Goal: Task Accomplishment & Management: Use online tool/utility

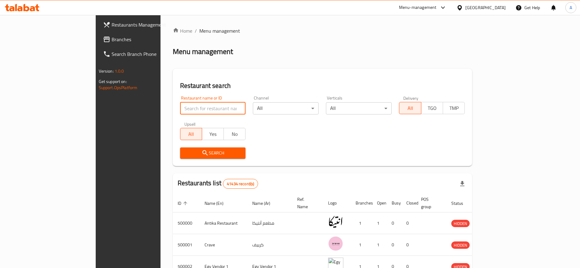
click at [201, 107] on input "search" at bounding box center [213, 108] width 66 height 12
type input "MDBS"
click button "Search" at bounding box center [213, 153] width 66 height 11
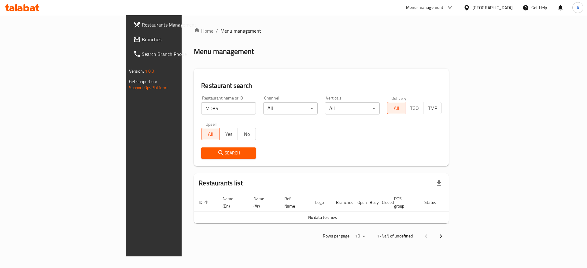
click at [33, 10] on icon at bounding box center [32, 8] width 5 height 5
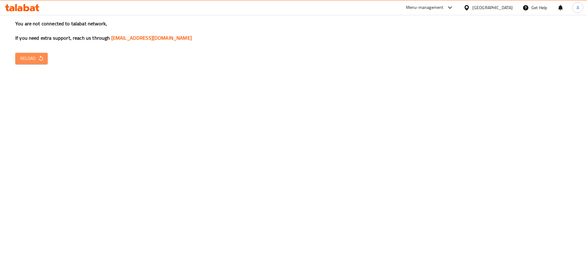
click at [31, 55] on span "Reload" at bounding box center [31, 59] width 23 height 8
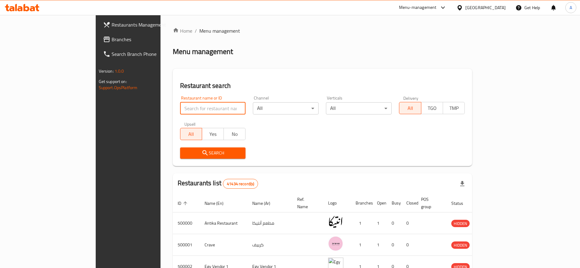
click at [180, 108] on input "search" at bounding box center [213, 108] width 66 height 12
type input "MDBS"
click button "Search" at bounding box center [213, 153] width 66 height 11
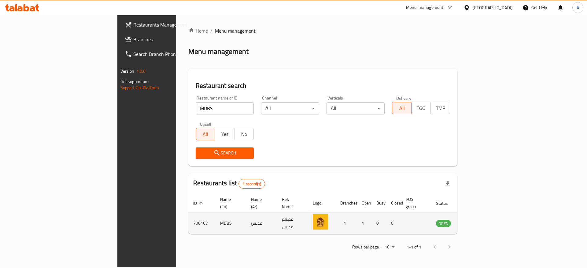
drag, startPoint x: 551, startPoint y: 222, endPoint x: 553, endPoint y: 217, distance: 5.1
click at [484, 217] on td "enhanced table" at bounding box center [473, 224] width 21 height 22
click at [475, 220] on icon "enhanced table" at bounding box center [471, 223] width 7 height 7
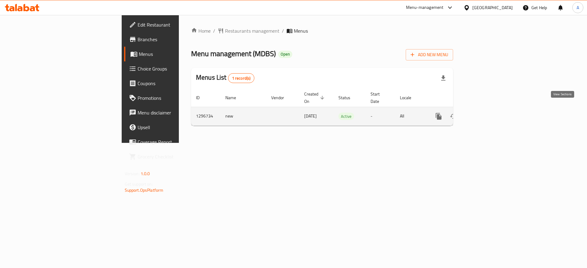
click at [486, 113] on icon "enhanced table" at bounding box center [482, 116] width 7 height 7
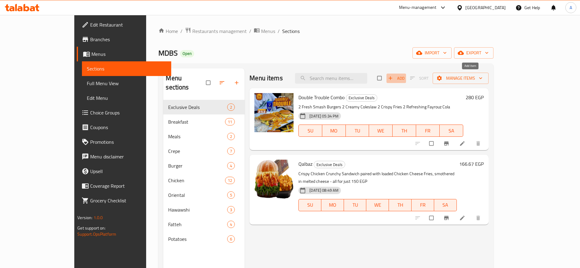
click at [404, 79] on span "Add" at bounding box center [396, 78] width 17 height 7
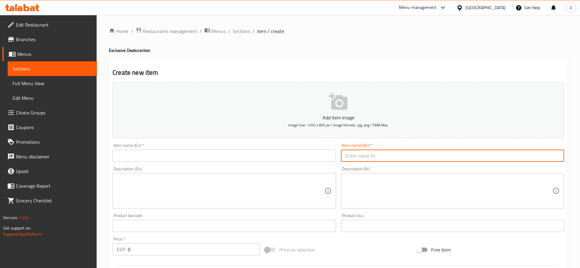
click at [377, 152] on input "text" at bounding box center [452, 156] width 223 height 12
paste input "عرض الحصة الأولى"
type input "عرض الحصة الأولى"
click at [367, 182] on textarea at bounding box center [448, 191] width 207 height 29
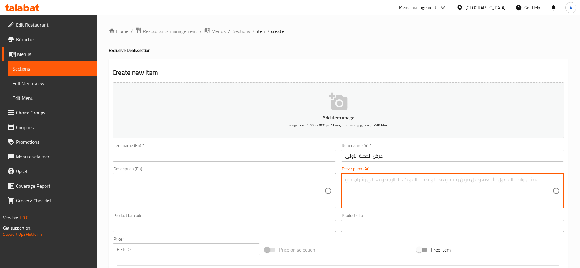
paste textarea "دبل تشيكن كرانشي مقرمش ولذيذ، بطاطس بالجبنة الساخنة الذائبة، في كولا منعشة وجبة…"
type textarea "دبل تشيكن كرانشي مقرمش ولذيذ، بطاطس بالجبنة الساخنة الذائبة، في كولا منعشة وجبة…"
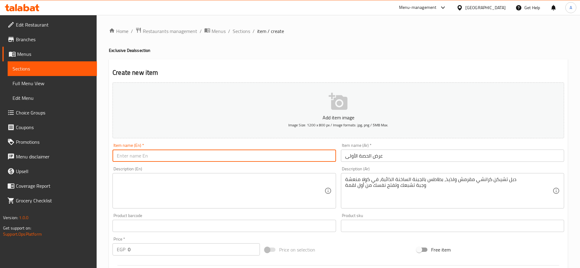
click at [224, 159] on input "text" at bounding box center [224, 156] width 223 height 12
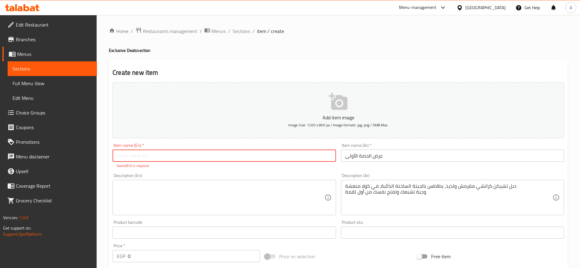
paste input "First Period Meal"
type input "First Period Meal"
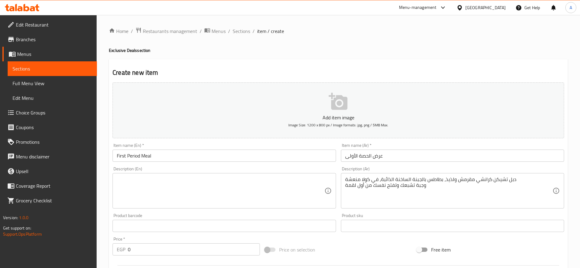
click at [178, 180] on div "Description (En)" at bounding box center [224, 190] width 223 height 35
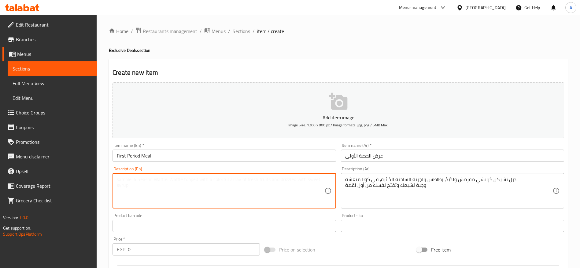
paste textarea "Crispy Double Chicken Crunchy Burger, Cheesy Fries, Fay Cola A satisfying combo…"
type textarea "Crispy Double Chicken Crunchy Burger, Cheesy Fries, Fay Cola A satisfying combo…"
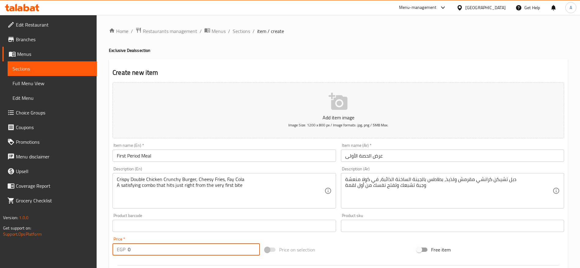
click at [153, 252] on input "0" at bounding box center [194, 250] width 132 height 12
type input "275"
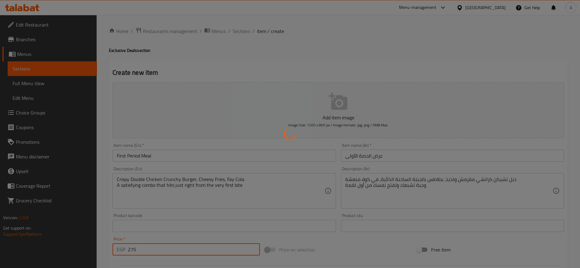
type input "0"
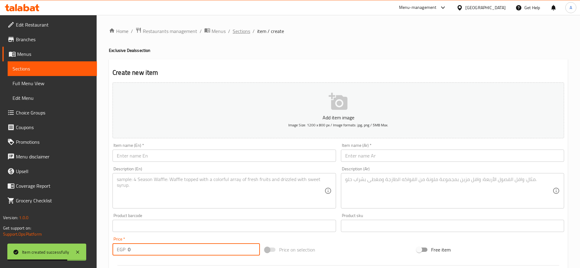
click at [247, 32] on span "Sections" at bounding box center [241, 31] width 17 height 7
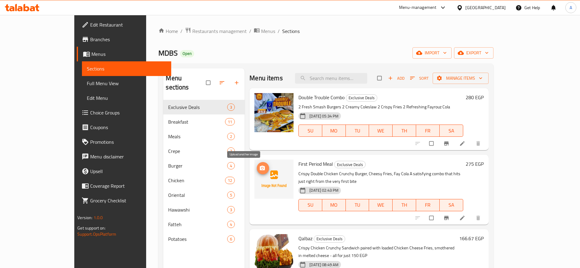
click at [259, 167] on icon "upload picture" at bounding box center [262, 168] width 6 height 6
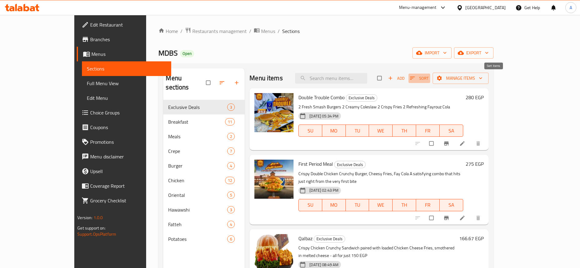
click at [429, 82] on span "Sort" at bounding box center [419, 78] width 19 height 7
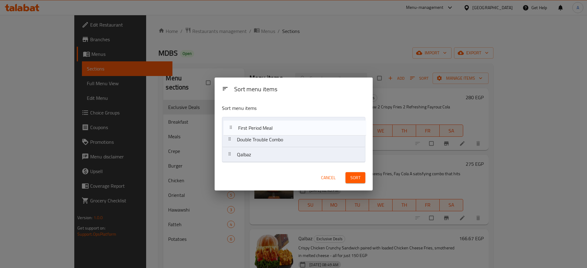
drag, startPoint x: 231, startPoint y: 143, endPoint x: 231, endPoint y: 131, distance: 12.2
click at [231, 131] on nav "Double Trouble Combo First Period Meal Qalbaz" at bounding box center [293, 140] width 143 height 46
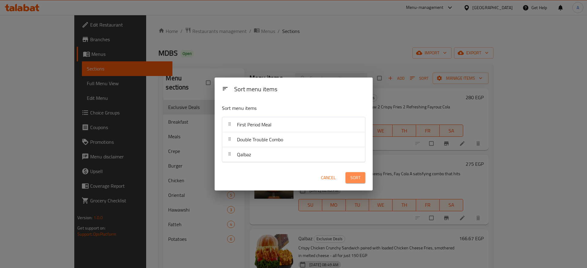
click at [354, 183] on button "Sort" at bounding box center [355, 177] width 20 height 11
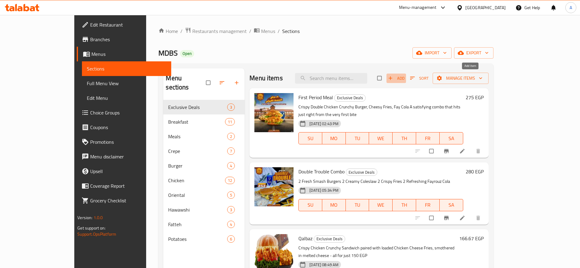
click at [404, 76] on span "Add" at bounding box center [396, 78] width 17 height 7
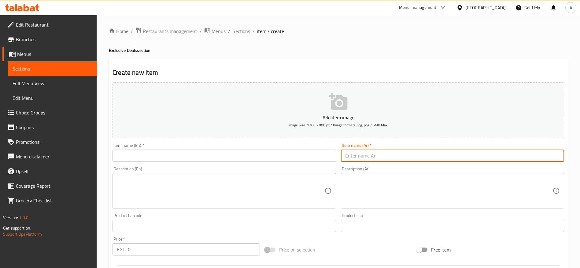
click at [383, 158] on input "text" at bounding box center [452, 156] width 223 height 12
paste input "عرض جرس الفسحة"
type input "عرض جرس الفسحة"
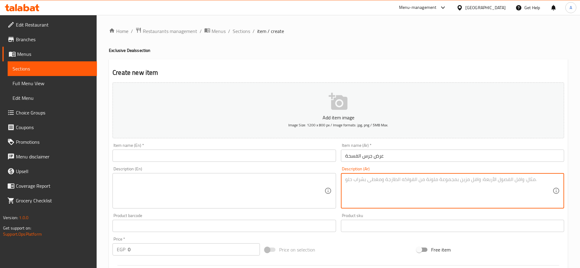
click at [367, 182] on textarea at bounding box center [448, 191] width 207 height 29
paste textarea "بافلو تشيكن لذيذ، سماش برجر مشوي، باكتين بطاطس مقرمشة، في كولا منعشة وجبة مثالي…"
type textarea "بافلو تشيكن لذيذ، سماش برجر مشوي، باكتين بطاطس مقرمشة، في كولا منعشة وجبة مثالي…"
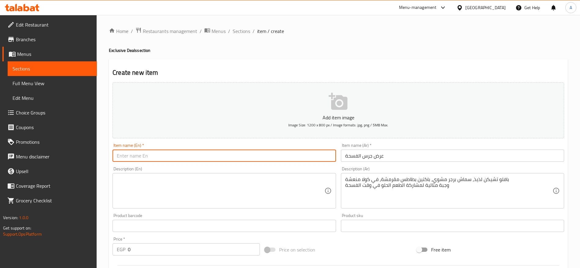
click at [254, 162] on input "text" at bounding box center [224, 156] width 223 height 12
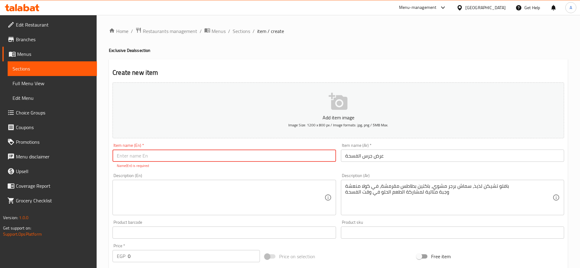
paste input "Recess Bell Meal"
type input "Recess Bell Meal"
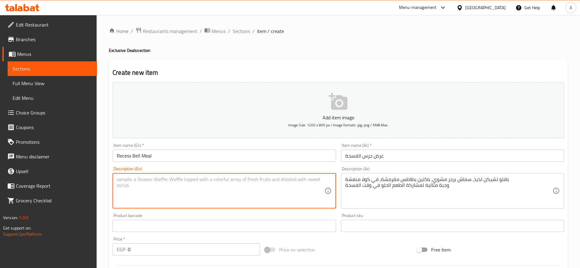
click at [168, 185] on textarea at bounding box center [220, 191] width 207 height 29
paste textarea "Buffalo Chicken, Grilled Smash Burger, Two Packs of Crispy Fries, Fay Cola The …"
type textarea "Buffalo Chicken, Grilled Smash Burger, Two Packs of Crispy Fries, Fay Cola The …"
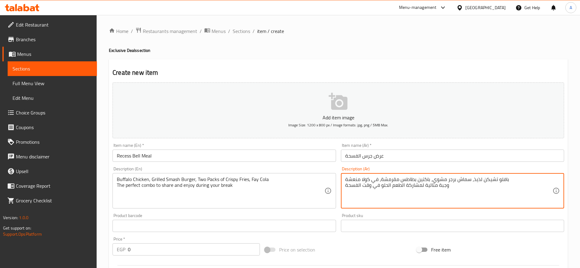
click at [372, 188] on textarea "بافلو تشيكن لذيذ، سماش برجر مشوي، باكتين بطاطس مقرمشة، في كولا منعشة وجبة مثالي…" at bounding box center [448, 191] width 207 height 29
type textarea "بافلو تشيكن لذيذ، سماش برجر مشوي، باكتين بطاطس مقرمشة، في كولا منعشة"
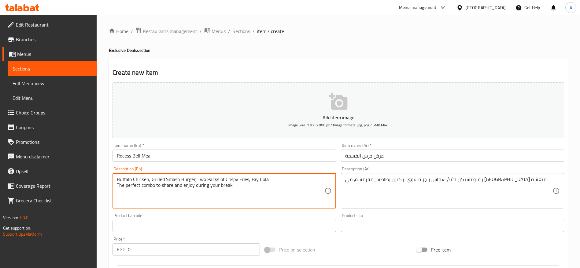
click at [192, 186] on textarea "Buffalo Chicken, Grilled Smash Burger, Two Packs of Crispy Fries, Fay Cola The …" at bounding box center [220, 191] width 207 height 29
click at [254, 181] on textarea "Buffalo Chicken, Grilled Smash Burger, Two Packs of Crispy Fries, Fay Cola" at bounding box center [220, 191] width 207 height 29
type textarea "Buffalo Chicken, Grilled Smash Burger, Two Packs of Crispy Fries, V-Cola"
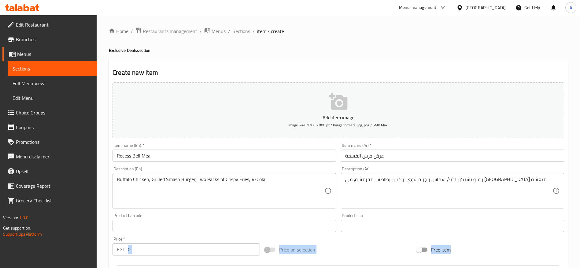
drag, startPoint x: 186, startPoint y: 259, endPoint x: 251, endPoint y: 277, distance: 67.9
click at [251, 268] on html "​ Menu-management Egypt Get Help A Edit Restaurant Branches Menus Sections Full…" at bounding box center [290, 134] width 580 height 268
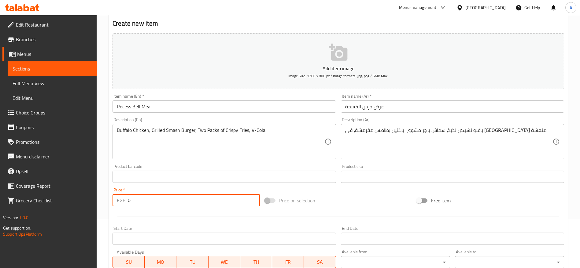
click at [175, 203] on input "0" at bounding box center [194, 200] width 132 height 12
click at [207, 201] on input "0" at bounding box center [194, 200] width 132 height 12
paste input "343.75"
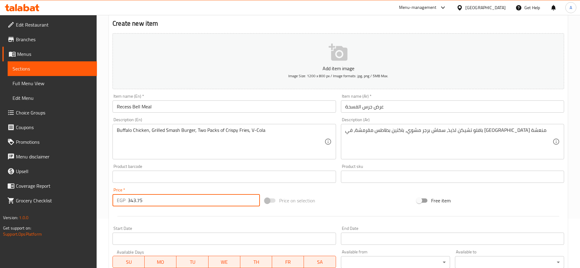
type input "343.75"
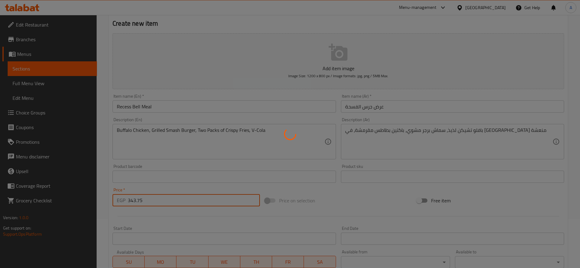
type input "0"
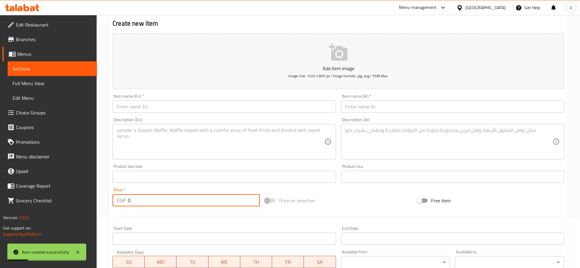
scroll to position [0, 0]
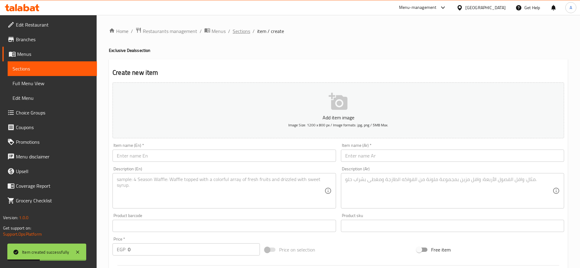
click at [248, 32] on span "Sections" at bounding box center [241, 31] width 17 height 7
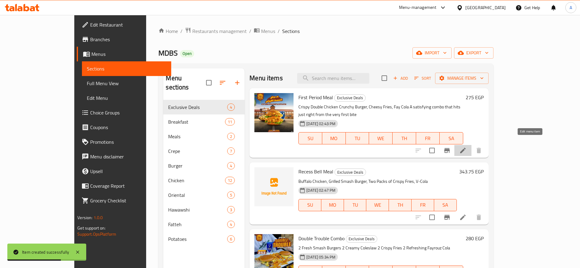
click at [467, 147] on icon at bounding box center [462, 150] width 7 height 7
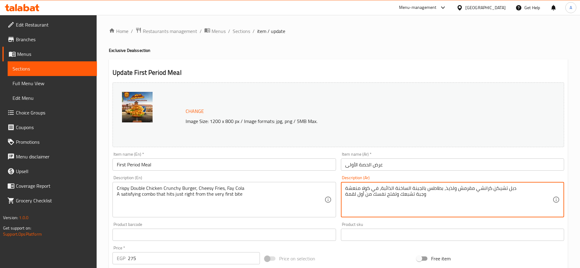
click at [413, 193] on textarea "دبل تشيكن كرانشي مقرمش ولذيذ، بطاطس بالجبنة الساخنة الذائبة، في كولا منعشة وجبة…" at bounding box center [448, 200] width 207 height 29
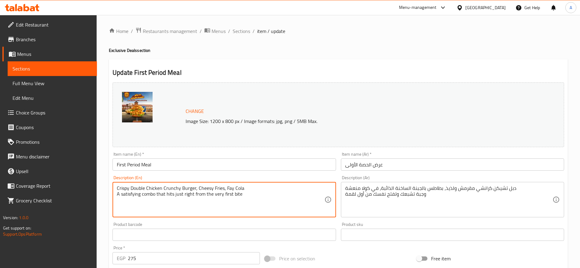
click at [226, 187] on textarea "Crispy Double Chicken Crunchy Burger, Cheesy Fries, Fay Cola A satisfying combo…" at bounding box center [220, 200] width 207 height 29
type textarea "Crispy Double Chicken Crunchy Burger, Cheesy Fries, V-Cola A satisfying combo t…"
click at [169, 261] on input "275" at bounding box center [194, 259] width 132 height 12
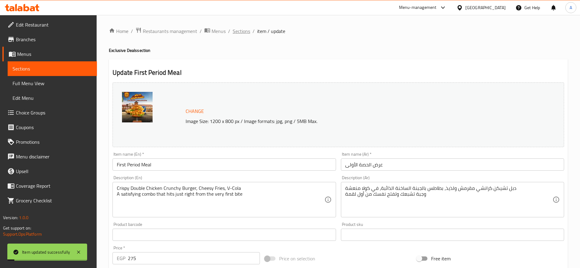
click at [239, 30] on span "Sections" at bounding box center [241, 31] width 17 height 7
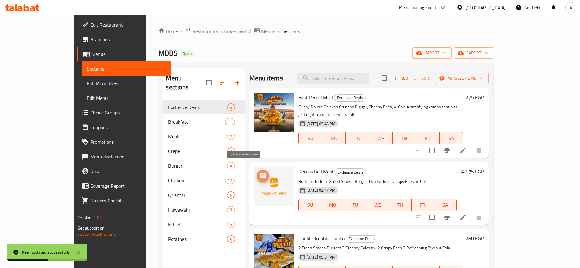
click at [260, 173] on icon "upload picture" at bounding box center [263, 176] width 6 height 6
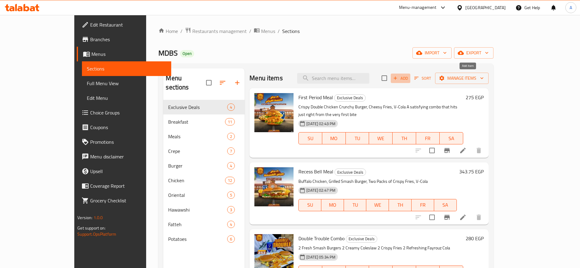
click at [409, 81] on span "Add" at bounding box center [400, 78] width 17 height 7
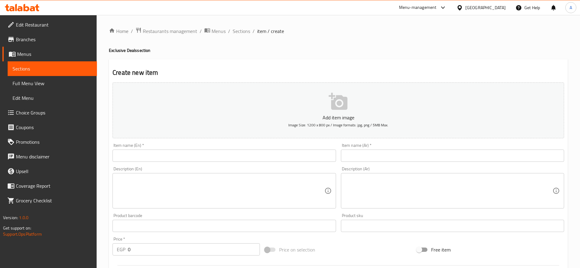
click at [395, 158] on input "text" at bounding box center [452, 156] width 223 height 12
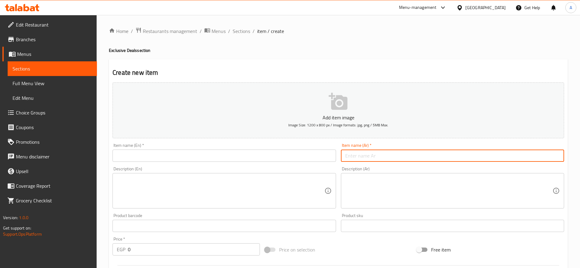
paste input "عرض الكراسة الصفرا"
type input "عرض الكراسة الصفرا"
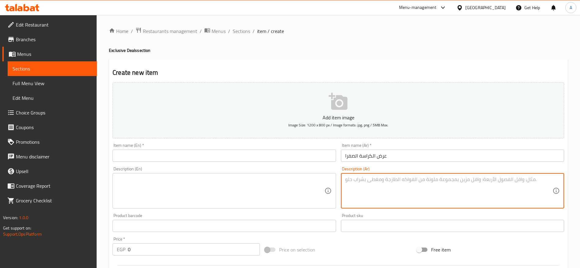
click at [377, 180] on textarea at bounding box center [448, 191] width 207 height 29
paste textarea "تشيكن راب لذيذ عدد 2، ريزو متبل بطعم مميز، في كولا منعشة وجبة تجمع بين الطعم ال…"
type textarea "تشيكن راب لذيذ عدد 2، ريزو متبل بطعم مميز، في كولا منعشة وجبة تجمع بين الطعم ال…"
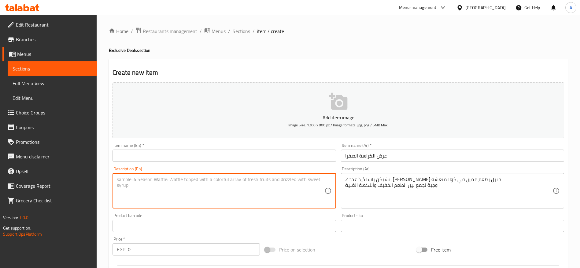
click at [266, 189] on textarea at bounding box center [220, 191] width 207 height 29
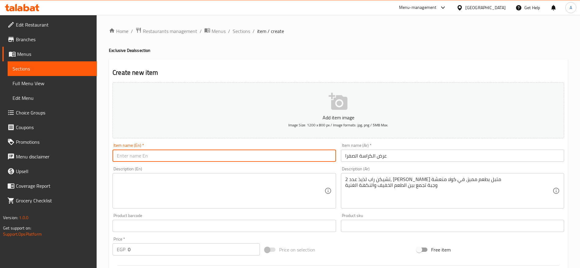
click at [207, 158] on input "text" at bounding box center [224, 156] width 223 height 12
paste input "Yellow Notebook Meal"
type input "Yellow Notebook Meal"
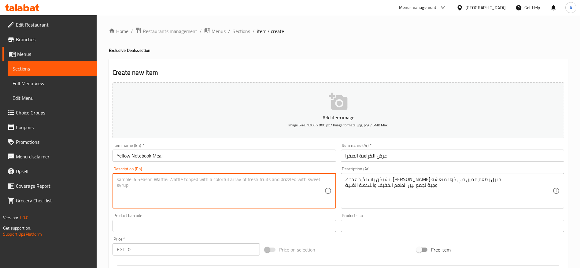
click at [175, 186] on textarea at bounding box center [220, 191] width 207 height 29
paste textarea "Two Delicious Chicken Wraps, Flavored Rizo Rice, Fay Cola A light yet flavorful…"
click at [186, 186] on textarea "Two Delicious Chicken Wraps, Flavored Rizo Rice, Fay Cola A light yet flavorful…" at bounding box center [220, 191] width 207 height 29
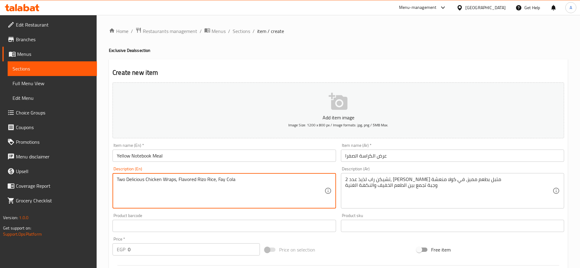
type textarea "Two Delicious Chicken Wraps, Flavored Rizo Rice, Fay Cola"
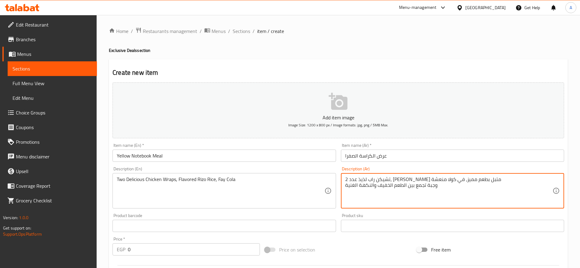
click at [420, 188] on textarea "تشيكن راب لذيذ عدد 2، ريزو متبل بطعم مميز، في كولا منعشة وجبة تجمع بين الطعم ال…" at bounding box center [448, 191] width 207 height 29
type textarea "تشيكن راب لذيذ عدد 2، ريزو متبل بطعم مميز، في كولا منعشة"
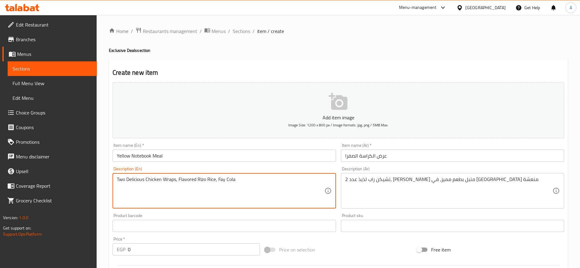
click at [222, 179] on textarea "Two Delicious Chicken Wraps, Flavored Rizo Rice, Fay Cola" at bounding box center [220, 191] width 207 height 29
type textarea "Two Delicious Chicken Wraps, Flavored Rizo Rice, V-Cola"
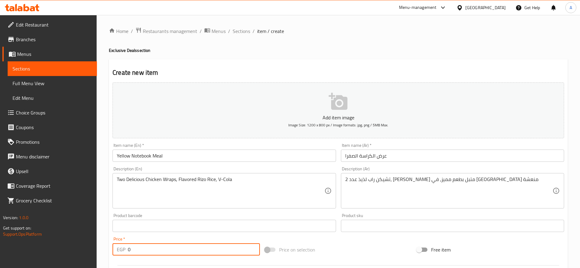
click at [172, 253] on input "0" at bounding box center [194, 250] width 132 height 12
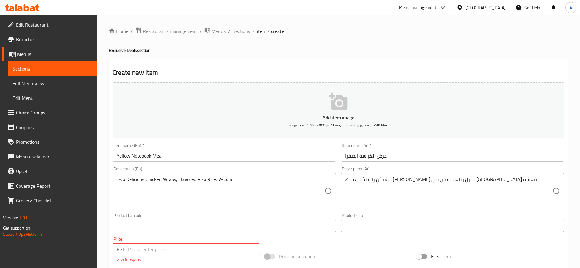
click at [220, 248] on input "number" at bounding box center [194, 250] width 132 height 12
paste input "312.5"
type input "312.5"
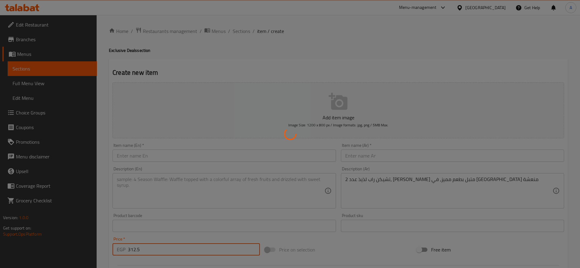
type input "0"
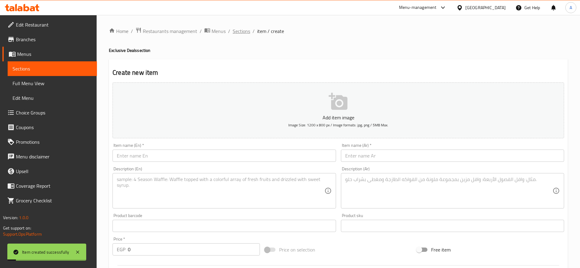
click at [246, 32] on span "Sections" at bounding box center [241, 31] width 17 height 7
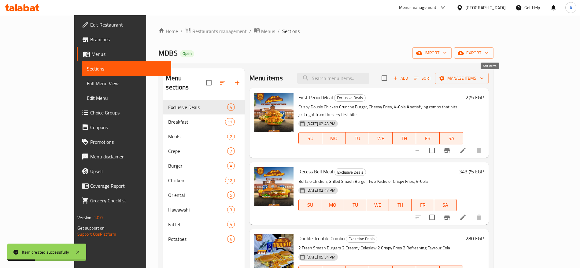
click at [431, 82] on span "Sort" at bounding box center [422, 78] width 17 height 7
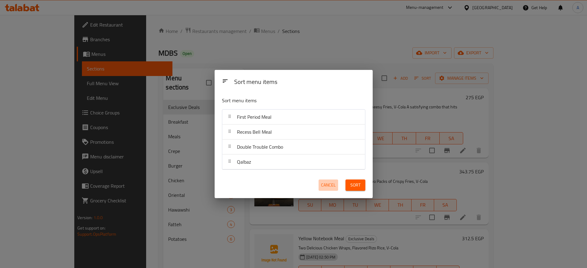
click at [324, 185] on span "Cancel" at bounding box center [328, 186] width 15 height 8
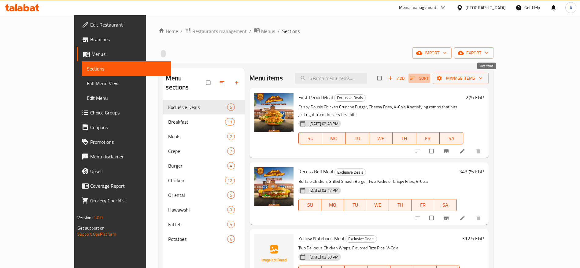
click at [415, 78] on icon "button" at bounding box center [412, 78] width 6 height 6
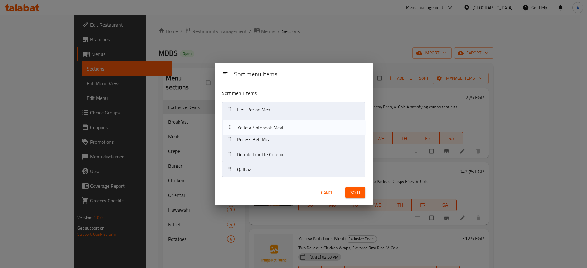
drag, startPoint x: 231, startPoint y: 144, endPoint x: 231, endPoint y: 130, distance: 14.1
click at [231, 130] on nav "First Period Meal Recess Bell Meal Yellow Notebook Meal Double Trouble Combo Qa…" at bounding box center [293, 140] width 143 height 76
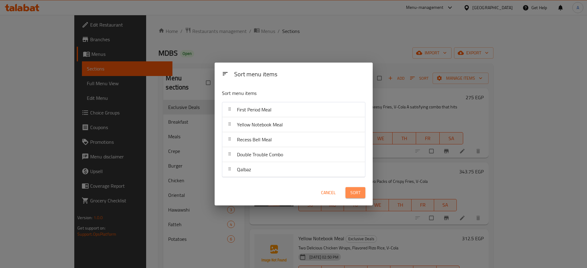
click at [352, 192] on span "Sort" at bounding box center [355, 193] width 10 height 8
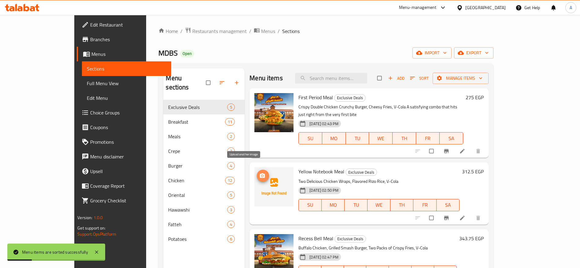
click at [257, 173] on button "upload picture" at bounding box center [263, 176] width 12 height 12
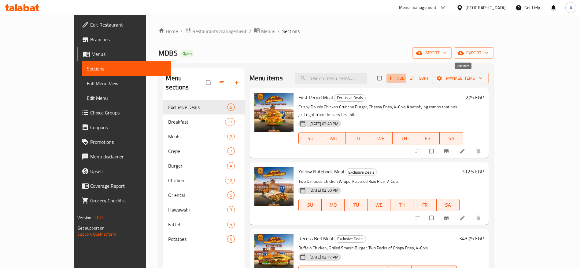
click at [395, 80] on span "button" at bounding box center [390, 78] width 7 height 6
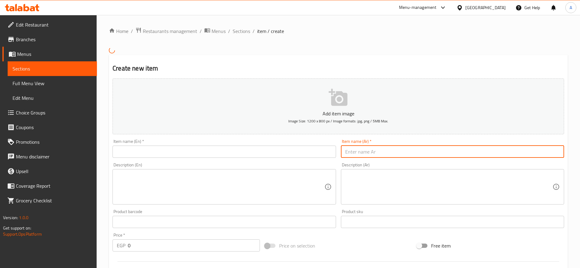
click at [382, 153] on input "text" at bounding box center [452, 152] width 223 height 12
paste input "عرض Back to School"
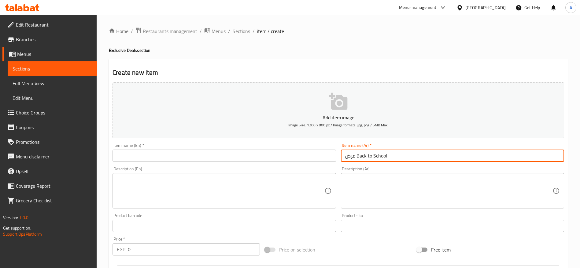
type input "عرض Back to School"
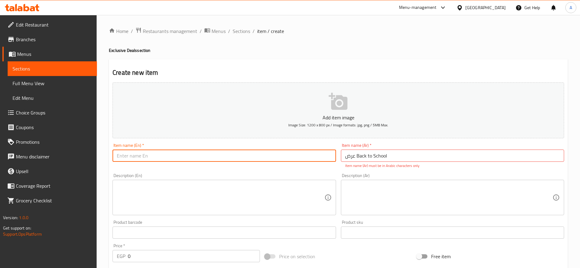
click at [273, 151] on input "text" at bounding box center [224, 156] width 223 height 12
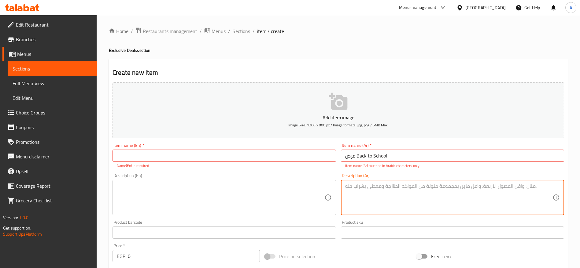
click at [385, 186] on textarea at bounding box center [448, 197] width 207 height 29
paste textarea "برجر مادنس لذيذ، كانتري تشيكن مقرمش، ٢ كولسلو كريمي، طبقين بطاطس كبار، ٢ في كول…"
type textarea "برجر مادنس لذيذ، كانتري تشيكن مقرمش، ٢ كولسلو كريمي، طبقين بطاطس كبار، ٢ في كول…"
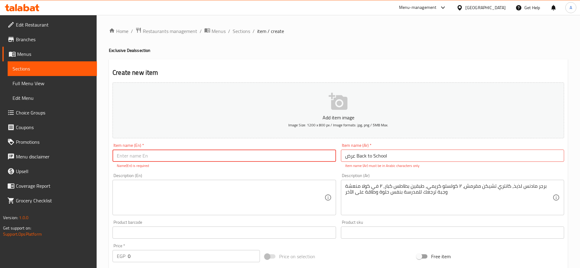
click at [264, 156] on input "text" at bounding box center [224, 156] width 223 height 12
paste input "Back to School Meal"
type input "Back to School Meal"
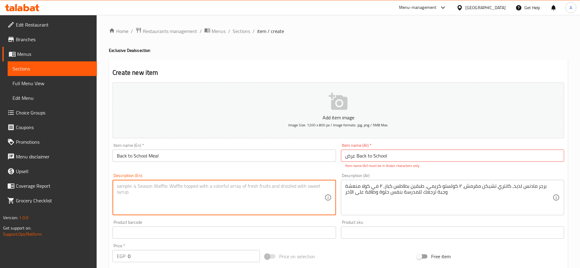
click at [194, 185] on textarea at bounding box center [220, 197] width 207 height 29
paste textarea "Madness Burger, Crispy Country Chicken, Two Creamy Coleslaws, Two Large Fries, …"
type textarea "Madness Burger, Crispy Country Chicken, Two Creamy Coleslaws, Two Large Fries, …"
click at [367, 156] on input "عرض Back to School" at bounding box center [452, 156] width 223 height 12
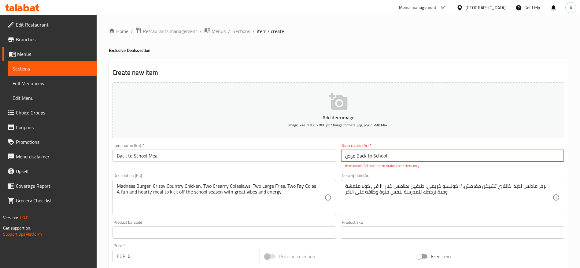
click at [367, 156] on input "عرض Back to School" at bounding box center [452, 156] width 223 height 12
type input "u"
type input "عرض باك تو سكوول"
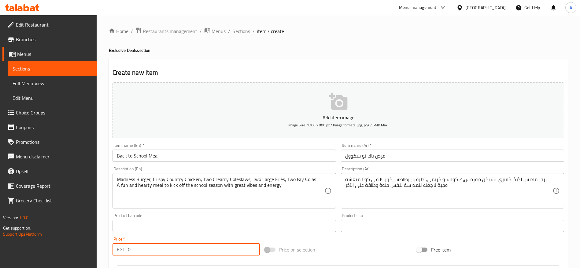
click at [202, 254] on input "0" at bounding box center [194, 250] width 132 height 12
type input "400"
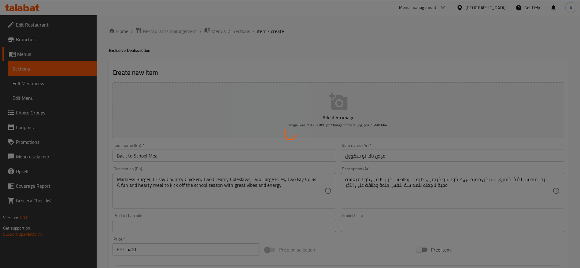
type input "0"
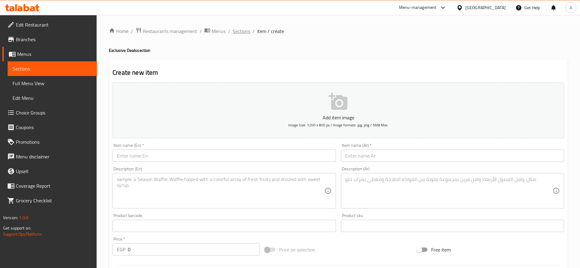
click at [234, 33] on span "Sections" at bounding box center [241, 31] width 17 height 7
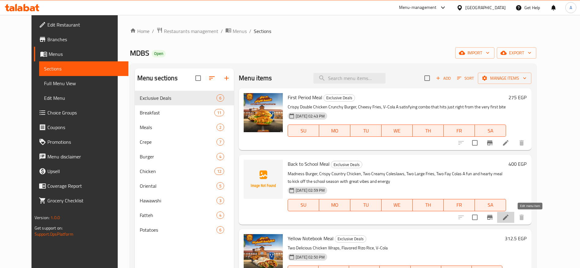
click at [508, 220] on icon at bounding box center [506, 218] width 6 height 6
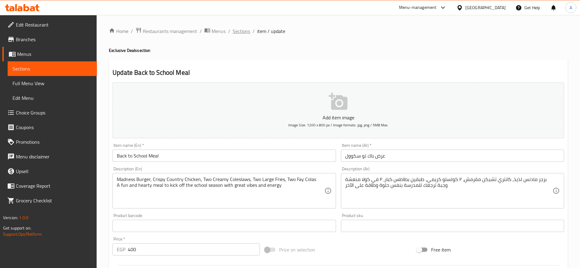
click at [247, 32] on span "Sections" at bounding box center [241, 31] width 17 height 7
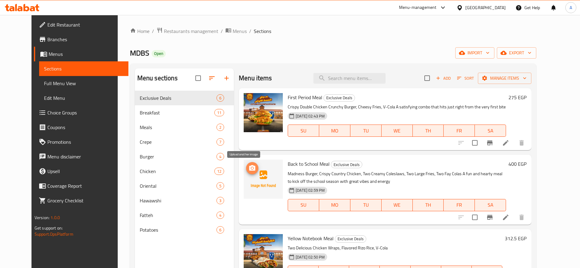
click at [249, 168] on icon "upload picture" at bounding box center [252, 168] width 7 height 7
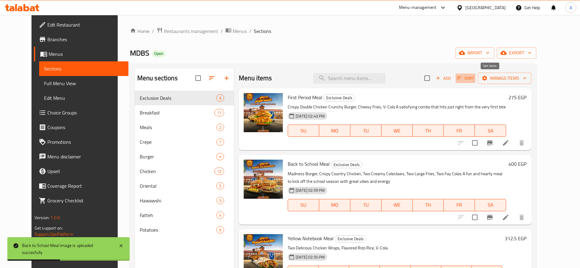
click at [461, 77] on icon "button" at bounding box center [459, 78] width 4 height 3
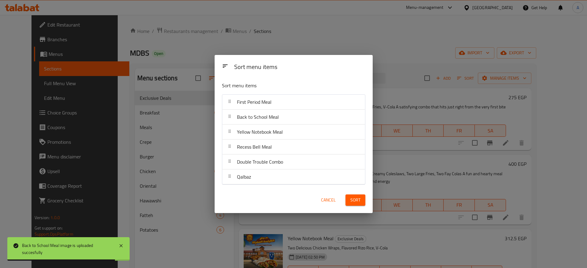
click at [560, 113] on div "Sort menu items Sort menu items First Period Meal Back to School Meal Yellow No…" at bounding box center [293, 134] width 587 height 268
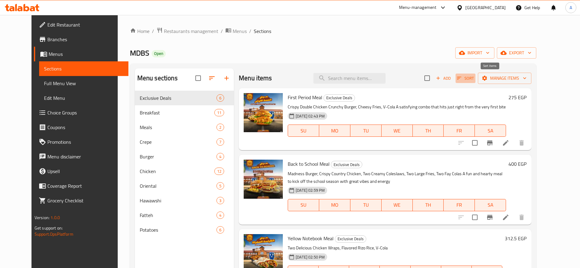
click at [474, 77] on span "Sort" at bounding box center [465, 78] width 17 height 7
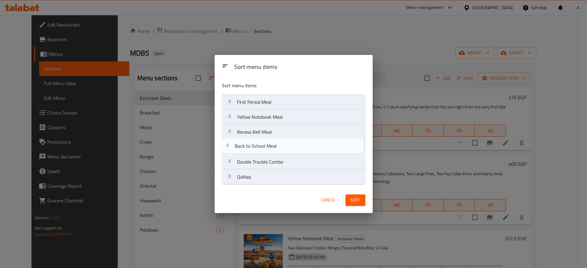
drag, startPoint x: 231, startPoint y: 121, endPoint x: 227, endPoint y: 151, distance: 30.5
click at [227, 151] on nav "First Period Meal Back to School Meal Yellow Notebook Meal Recess Bell Meal Dou…" at bounding box center [293, 139] width 143 height 90
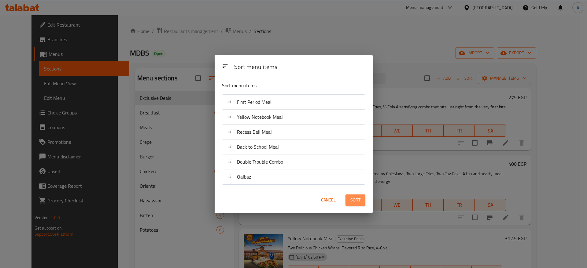
click at [352, 201] on span "Sort" at bounding box center [355, 201] width 10 height 8
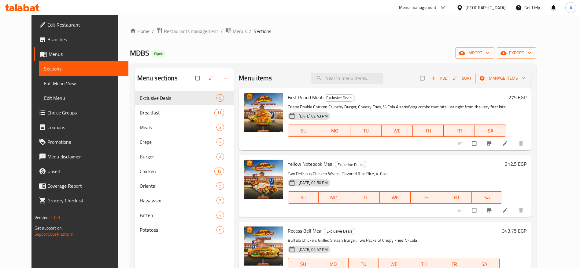
click at [28, 7] on icon at bounding box center [27, 7] width 6 height 7
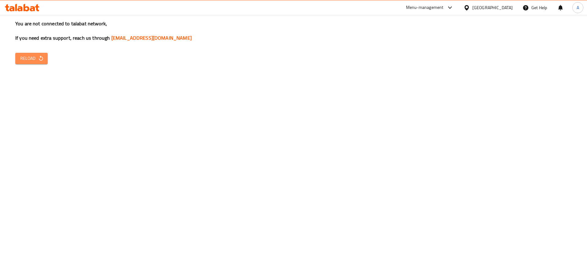
click at [30, 62] on span "Reload" at bounding box center [31, 59] width 23 height 8
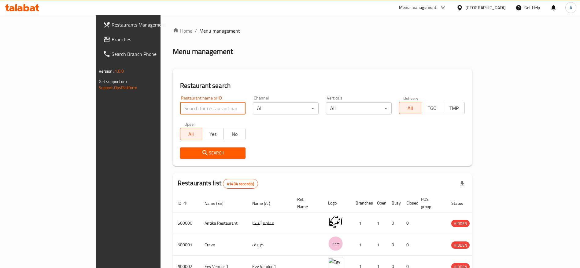
click at [203, 107] on input "search" at bounding box center [213, 108] width 66 height 12
type input "ي"
type input "doctor box"
click button "Search" at bounding box center [213, 153] width 66 height 11
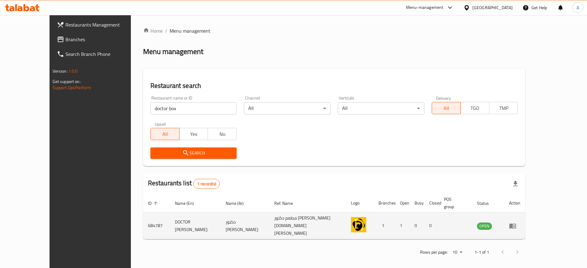
click at [525, 221] on td "enhanced table" at bounding box center [514, 226] width 21 height 27
click at [516, 223] on icon "enhanced table" at bounding box center [512, 226] width 7 height 7
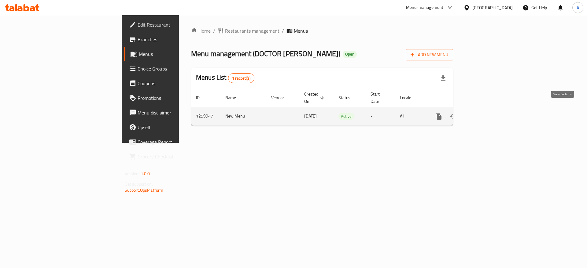
click at [486, 113] on icon "enhanced table" at bounding box center [482, 116] width 7 height 7
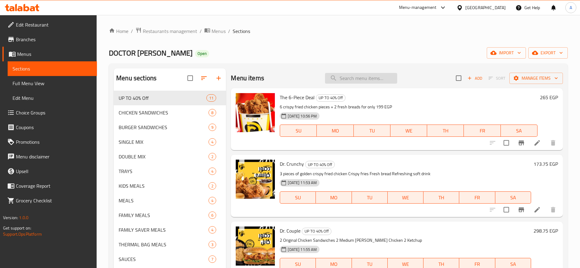
click at [354, 79] on input "search" at bounding box center [361, 78] width 72 height 11
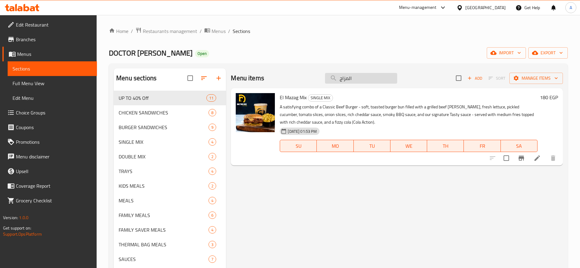
click at [367, 79] on input "المزاج" at bounding box center [361, 78] width 72 height 11
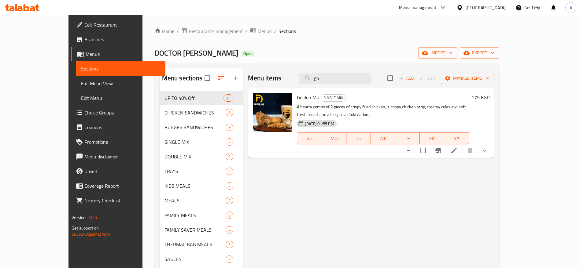
type input "g"
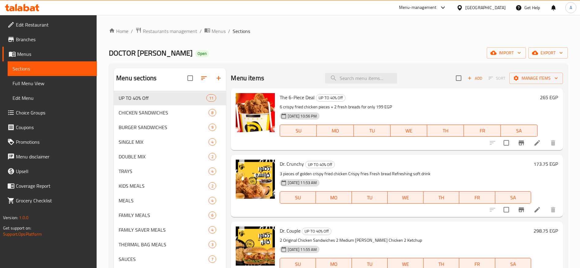
click at [312, 39] on div "Home / Restaurants management / Menus / Sections DOCTOR BOX Open import export …" at bounding box center [338, 184] width 459 height 315
click at [145, 170] on span "TRAYS" at bounding box center [155, 171] width 73 height 7
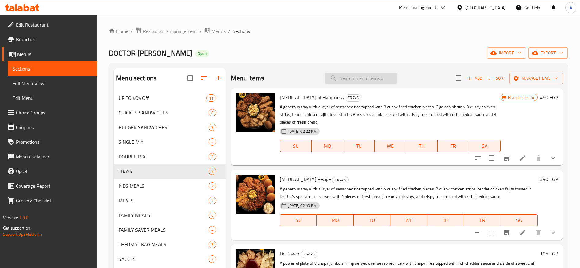
click at [344, 79] on input "search" at bounding box center [361, 78] width 72 height 11
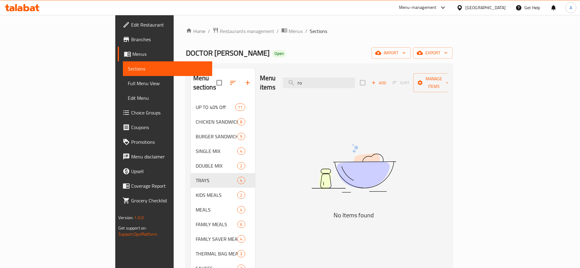
type input "r"
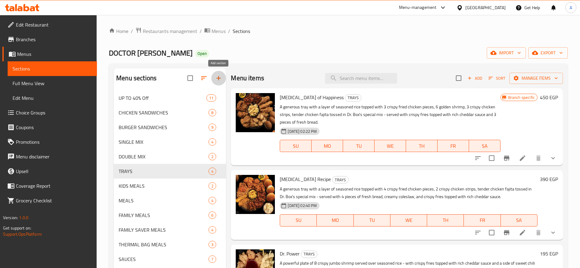
click at [213, 79] on button "button" at bounding box center [218, 78] width 15 height 15
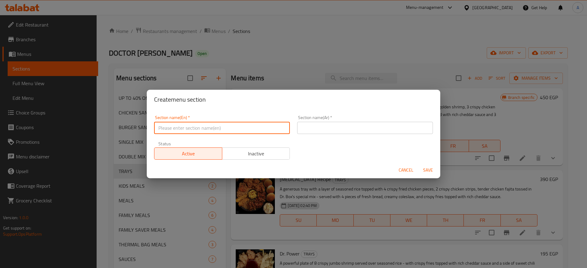
click at [209, 129] on input "text" at bounding box center [222, 128] width 136 height 12
type input "Doctor Rolls"
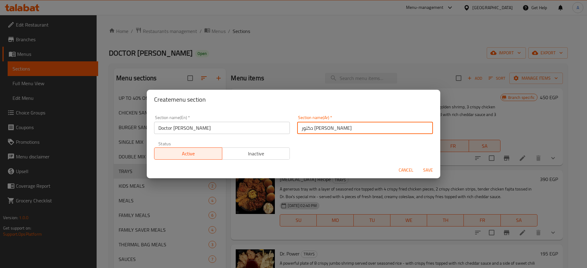
type input "دكتور رولز"
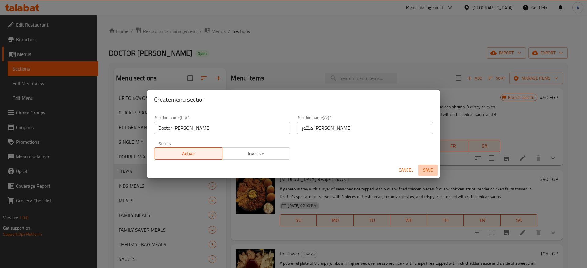
click at [427, 170] on span "Save" at bounding box center [428, 171] width 15 height 8
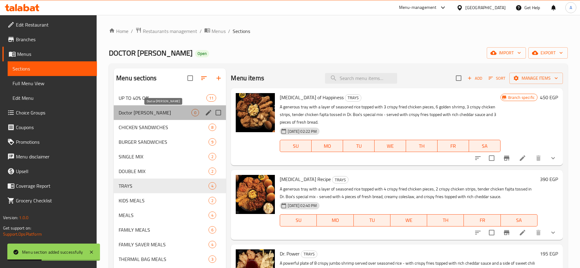
click at [164, 114] on span "Doctor Rolls" at bounding box center [155, 112] width 73 height 7
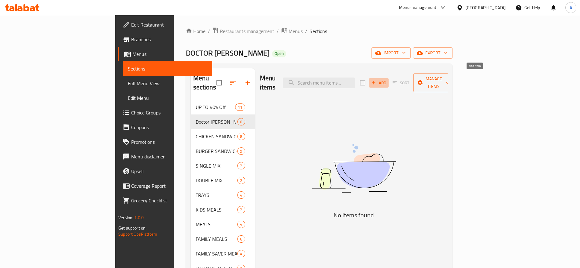
click at [387, 79] on span "Add" at bounding box center [379, 82] width 17 height 7
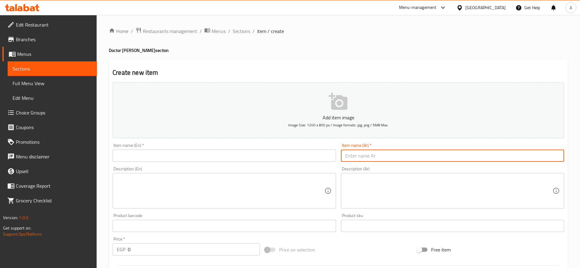
click at [385, 157] on input "text" at bounding box center [452, 156] width 223 height 12
paste input "دكتور رولز"
type input "دكتور رولز"
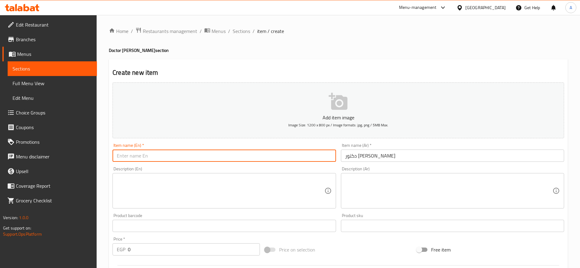
click at [271, 154] on input "text" at bounding box center [224, 156] width 223 height 12
click at [376, 190] on textarea at bounding box center [448, 197] width 207 height 29
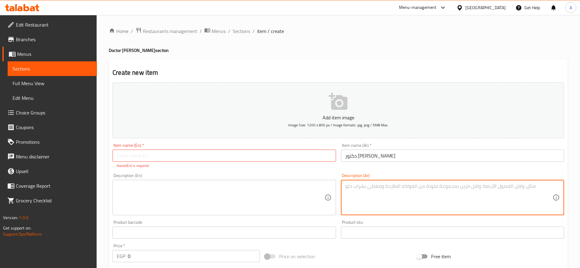
paste textarea "وجبة خفيفة تجمع بين أرز بسمتي شهي وخبز لبناني طازج، مع قطعة رول سلايسز وصوص بوس…"
type textarea "وجبة خفيفة تجمع بين أرز بسمتي شهي وخبز لبناني طازج، مع قطعة رول سلايسز وصوص بوس…"
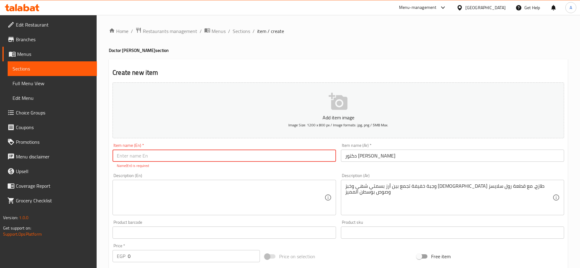
click at [239, 154] on input "text" at bounding box center [224, 156] width 223 height 12
paste input "Doctor Rolls"
type input "Doctor Rolls"
click at [181, 192] on textarea at bounding box center [220, 197] width 207 height 29
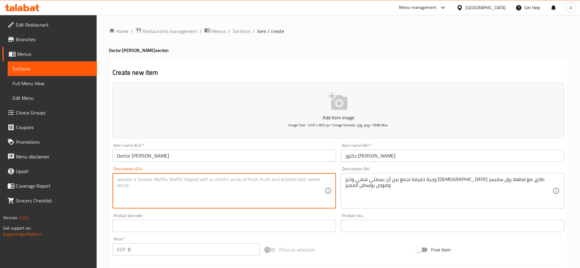
paste textarea "A light meal combining flavorful basmati rice and fresh Lebanese bread, served …"
type textarea "A light meal combining flavorful basmati rice and fresh Lebanese bread, served …"
click at [200, 249] on input "0" at bounding box center [194, 250] width 132 height 12
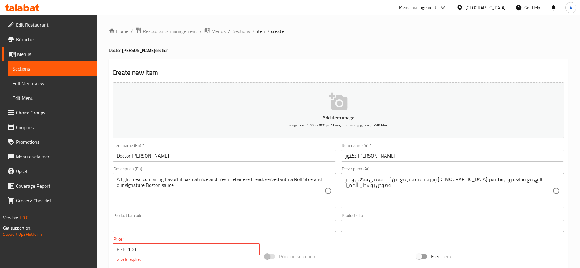
type input "100"
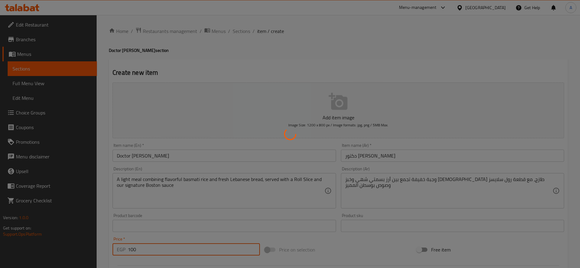
type input "0"
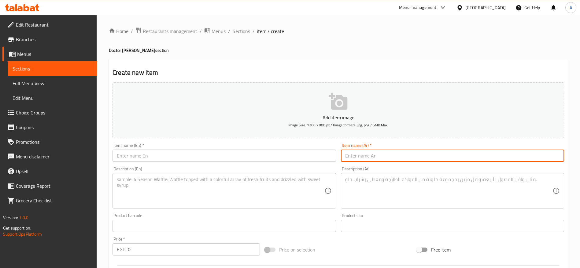
click at [385, 157] on input "text" at bounding box center [452, 156] width 223 height 12
type input "رولز ميكس"
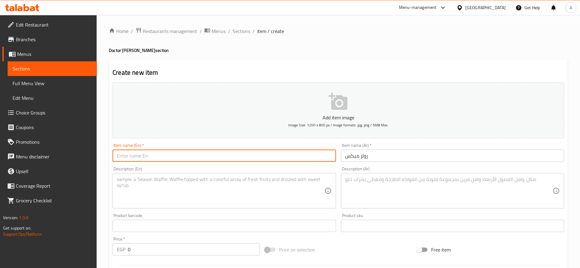
click at [291, 156] on input "text" at bounding box center [224, 156] width 223 height 12
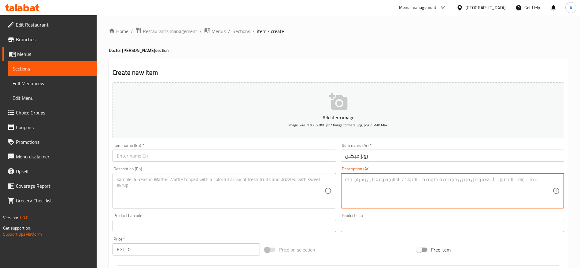
click at [389, 186] on textarea at bounding box center [448, 191] width 207 height 29
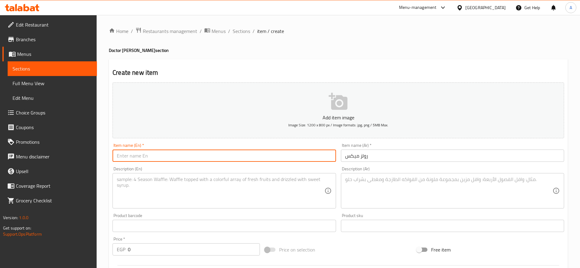
click at [233, 159] on input "text" at bounding box center [224, 156] width 223 height 12
type input "Rolls Mix"
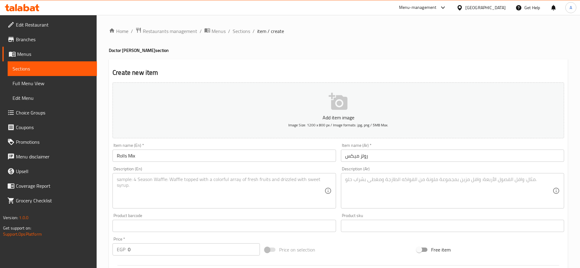
click at [349, 174] on div "Description (Ar)" at bounding box center [452, 190] width 223 height 35
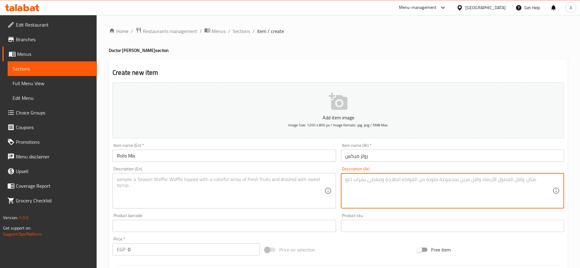
paste textarea "وجبة مميزة تضم أرز بسمتي لذيذ مع خبز لبناني طازج، قطعتين استربس مقرمشة، قطعة رو…"
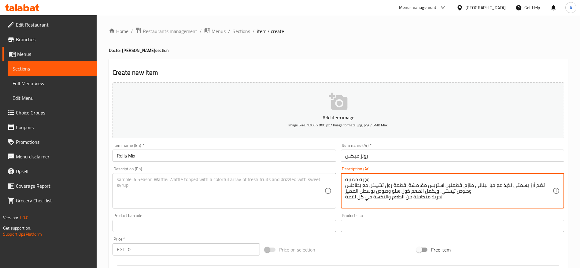
type textarea "وجبة مميزة تضم أرز بسمتي لذيذ مع خبز لبناني طازج، قطعتين استربس مقرمشة، قطعة رو…"
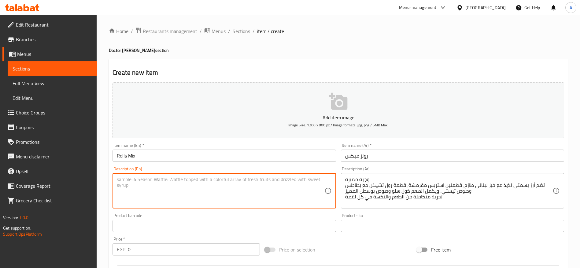
click at [254, 191] on textarea at bounding box center [220, 191] width 207 height 29
paste textarea "Signature Meal A flavorful combination of basmati rice and fresh Lebanese bread…"
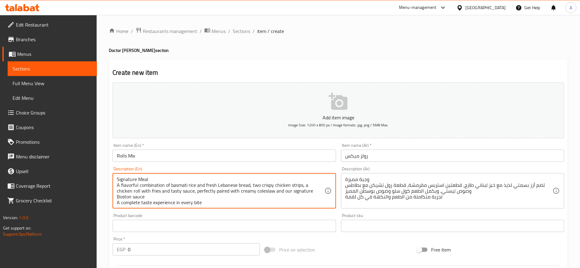
type textarea "Signature Meal A flavorful combination of basmati rice and fresh Lebanese bread…"
click at [168, 251] on input "0" at bounding box center [194, 250] width 132 height 12
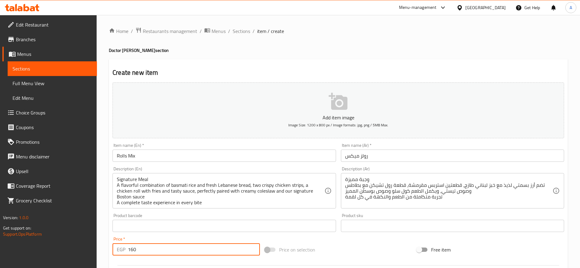
type input "160"
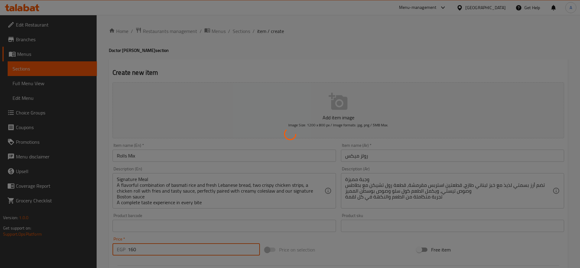
type input "0"
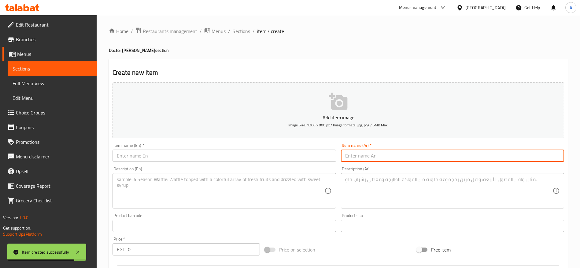
click at [359, 156] on input "text" at bounding box center [452, 156] width 223 height 12
type input "f"
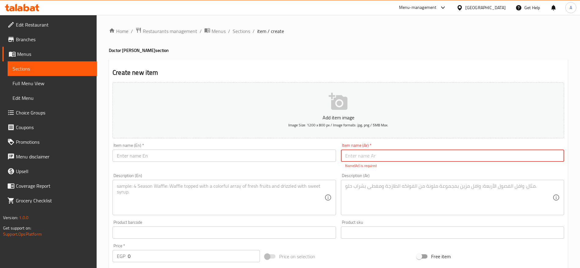
paste input "بوسطن رولز"
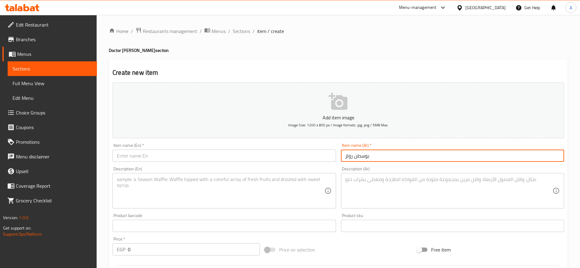
type input "بوسطن رولز"
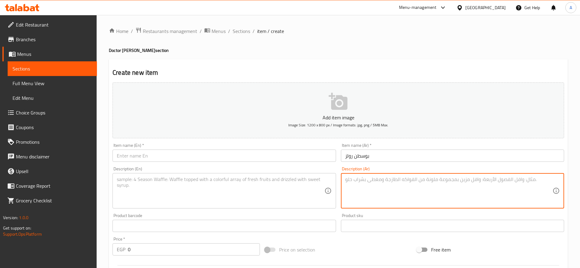
click at [363, 180] on textarea at bounding box center [448, 191] width 207 height 29
paste textarea "استمتع بساندوتش رول سلايسز الشهي مع صوص بوسطن اللذيذ، وبطاطس بصوص تيستي المميز،…"
type textarea "استمتع بساندوتش رول سلايسز الشهي مع صوص بوسطن اللذيذ، وبطاطس بصوص تيستي المميز،…"
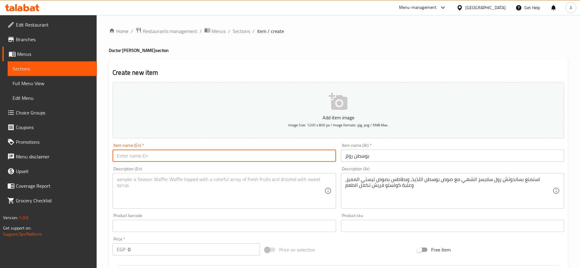
click at [251, 154] on input "text" at bounding box center [224, 156] width 223 height 12
paste input "Boston Rolls"
type input "Boston Rolls"
click at [162, 194] on textarea at bounding box center [220, 191] width 207 height 29
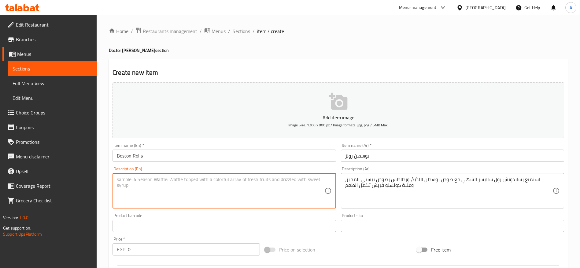
paste textarea "Enjoy a delicious Roll Slices sandwich with rich Boston sauce, tasty fries with…"
type textarea "Enjoy a delicious Roll Slices sandwich with rich Boston sauce, tasty fries with…"
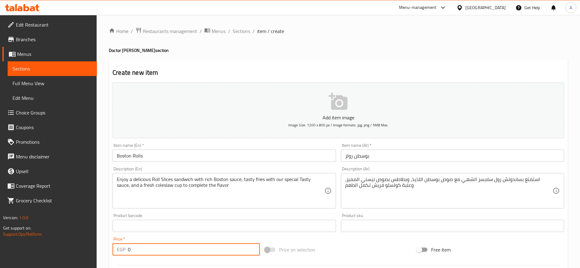
click at [188, 254] on input "0" at bounding box center [194, 250] width 132 height 12
type input "100"
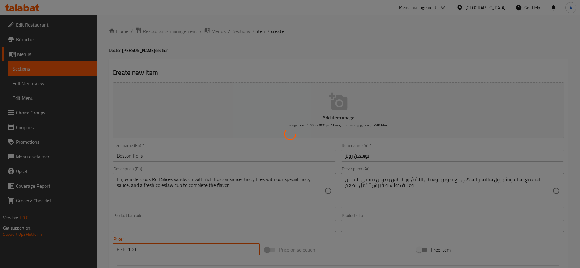
type input "0"
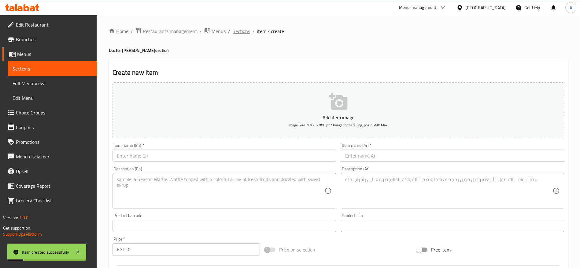
click at [244, 29] on span "Sections" at bounding box center [241, 31] width 17 height 7
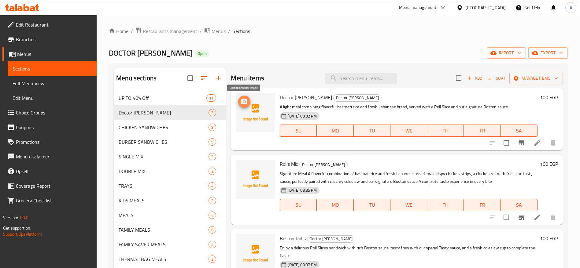
click at [244, 104] on icon "upload picture" at bounding box center [244, 102] width 6 height 6
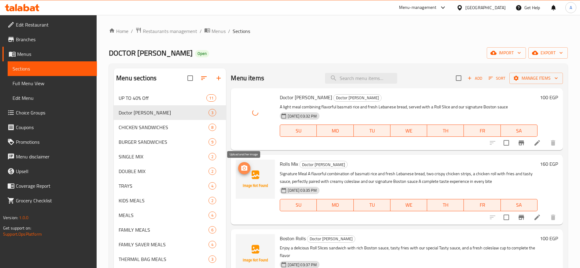
click at [243, 171] on icon "upload picture" at bounding box center [244, 168] width 7 height 7
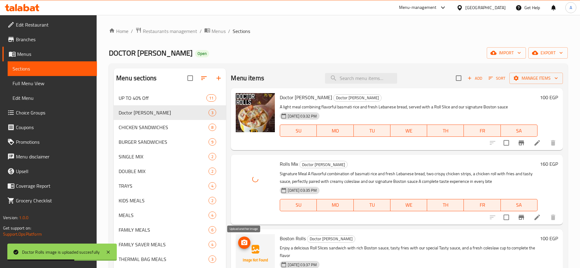
click at [245, 242] on circle "upload picture" at bounding box center [244, 243] width 2 height 2
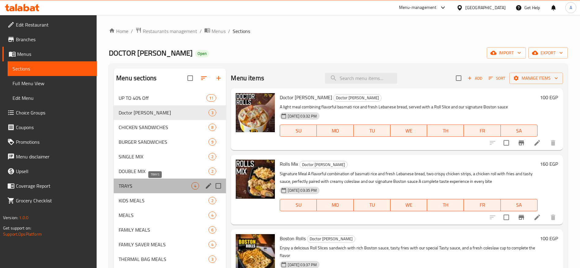
click at [146, 183] on span "TRAYS" at bounding box center [155, 186] width 73 height 7
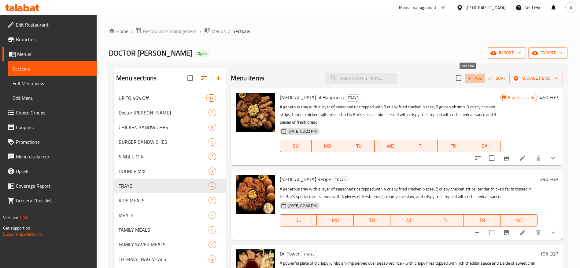
click at [468, 79] on span "Add" at bounding box center [475, 78] width 17 height 7
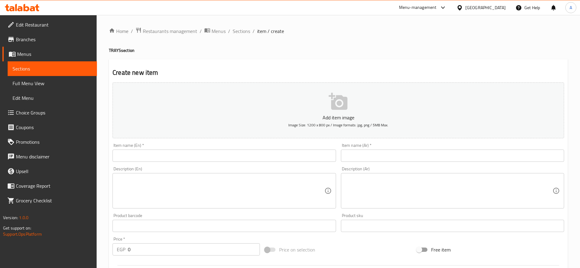
click at [374, 176] on div "Description (Ar)" at bounding box center [452, 190] width 223 height 35
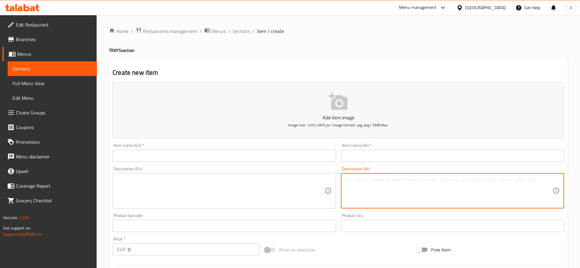
paste textarea "طبقة من الأرز البسمتي الفاخر، يقدم معها 4 قطع من الدجاج المقرمش، وساندوتشان رول…"
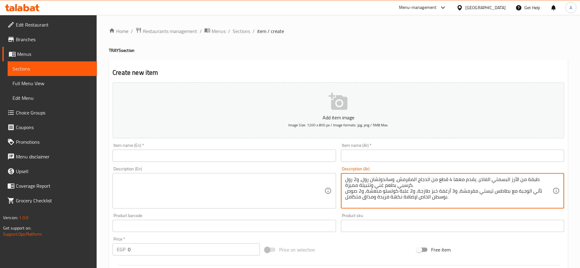
type textarea "طبقة من الأرز البسمتي الفاخر، يقدم معها 4 قطع من الدجاج المقرمش، وساندوتشان رول…"
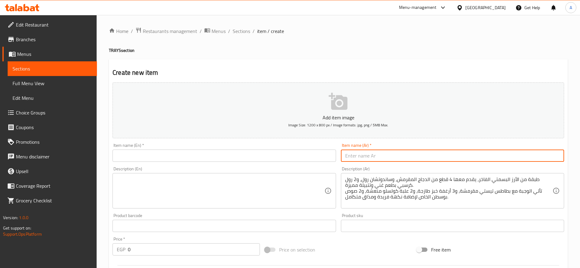
click at [375, 157] on input "text" at bounding box center [452, 156] width 223 height 12
type input "باور رولز"
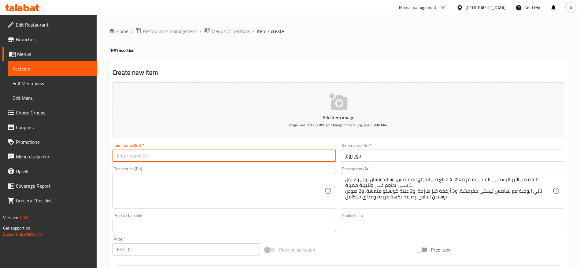
click at [279, 157] on input "text" at bounding box center [224, 156] width 223 height 12
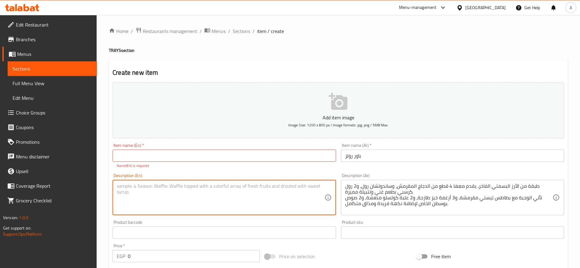
click at [151, 193] on textarea at bounding box center [220, 197] width 207 height 29
paste textarea "A layer of premium basmati rice served with 4 pieces of crispy chicken, 2 soft …"
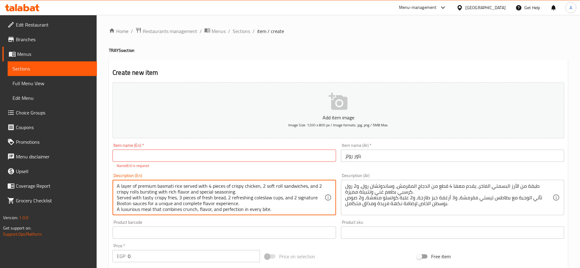
scroll to position [2, 0]
type textarea "A layer of premium basmati rice served with 4 pieces of crispy chicken, 2 soft …"
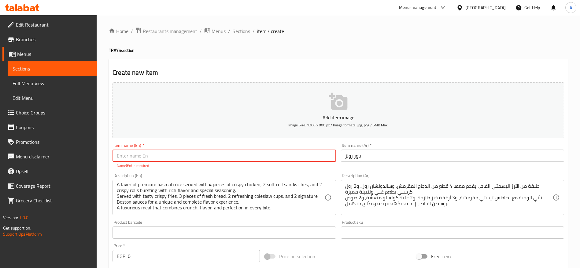
click at [166, 153] on input "text" at bounding box center [224, 156] width 223 height 12
type input "Power Rolls"
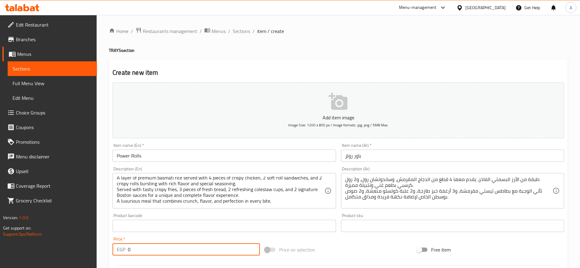
click at [153, 261] on div "Add item image Image Size: 1200 x 800 px / Image formats: jpg, png / 5MB Max. I…" at bounding box center [338, 212] width 456 height 264
type input "450"
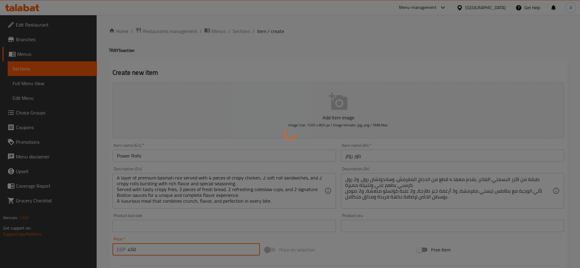
type input "0"
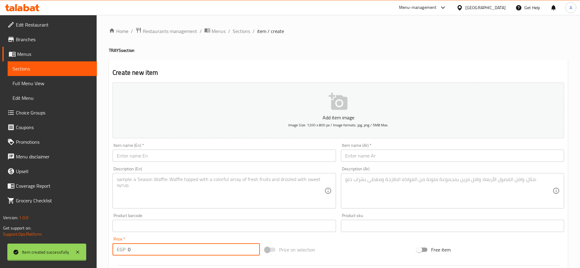
scroll to position [0, 0]
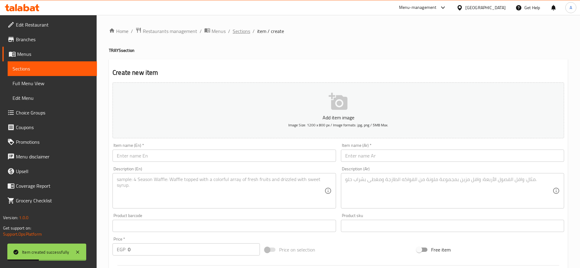
click at [241, 31] on span "Sections" at bounding box center [241, 31] width 17 height 7
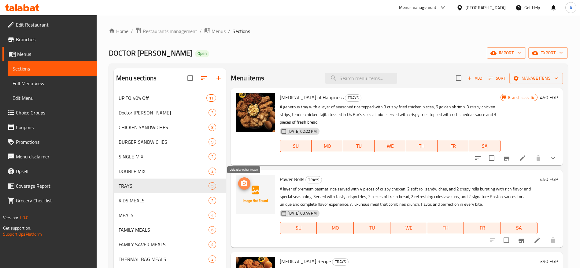
click at [245, 185] on icon "upload picture" at bounding box center [244, 183] width 7 height 7
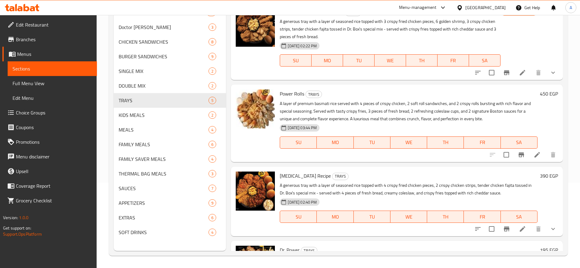
scroll to position [127, 0]
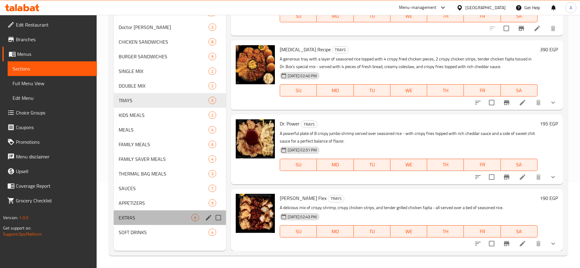
click at [156, 222] on div "EXTRAS 6" at bounding box center [170, 218] width 112 height 15
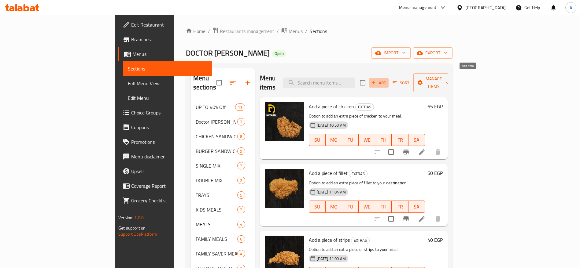
click at [387, 79] on span "Add" at bounding box center [379, 82] width 17 height 7
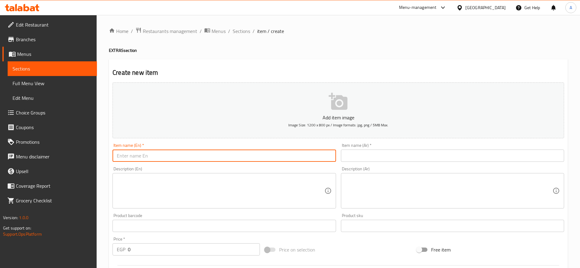
click at [292, 156] on input "text" at bounding box center [224, 156] width 223 height 12
type input "Ad Burger Patty"
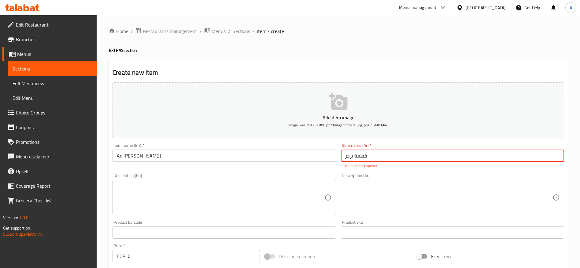
type input "قطعة برجر"
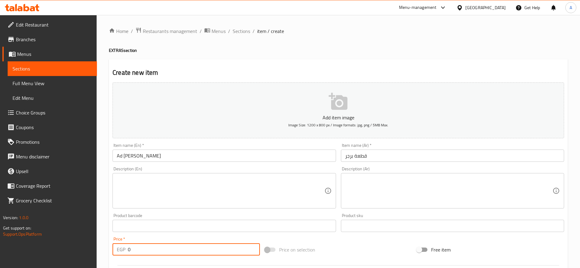
click at [191, 256] on div "Price   * EGP 0 Price *" at bounding box center [186, 247] width 152 height 24
type input "75"
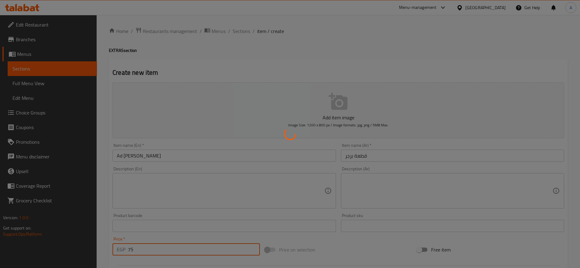
type input "0"
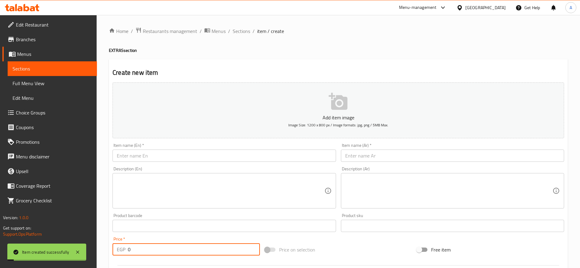
click at [178, 152] on input "text" at bounding box center [224, 156] width 223 height 12
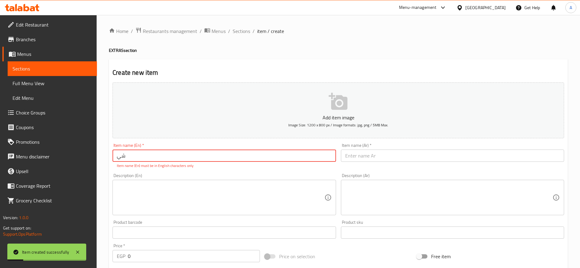
type input "ش"
type input "a"
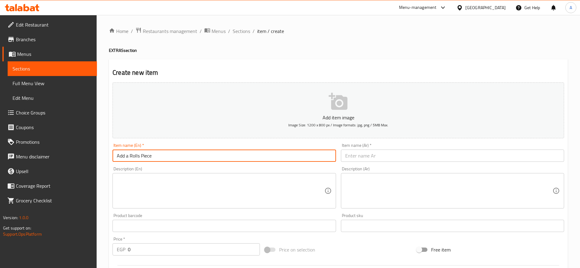
type input "Add a Rolls Piece"
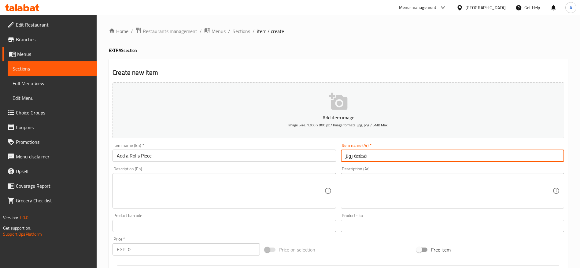
type input "قطعة رولز"
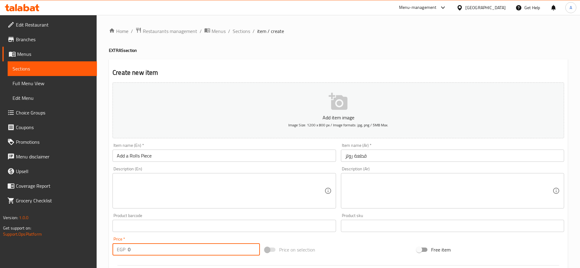
click at [166, 253] on input "0" at bounding box center [194, 250] width 132 height 12
type input "60"
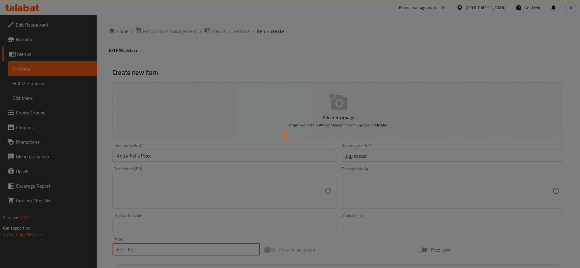
type input "0"
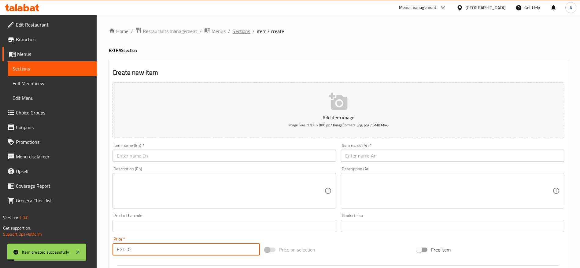
click at [243, 31] on span "Sections" at bounding box center [241, 31] width 17 height 7
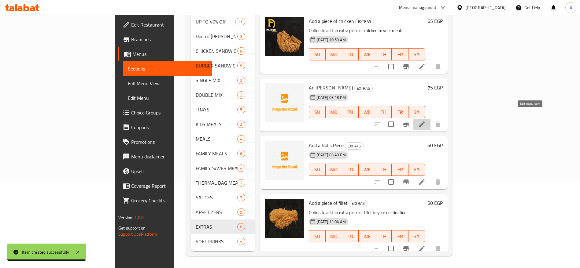
click at [425, 122] on icon at bounding box center [422, 125] width 6 height 6
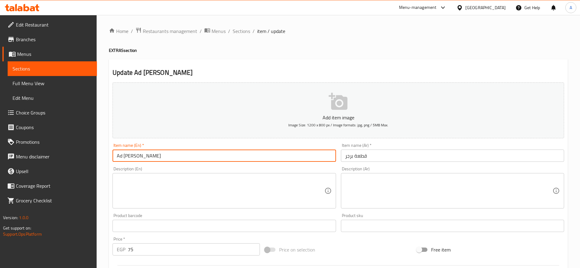
click at [121, 156] on input "Ad Burger Patty" at bounding box center [224, 156] width 223 height 12
type input "Add a Burger Patty"
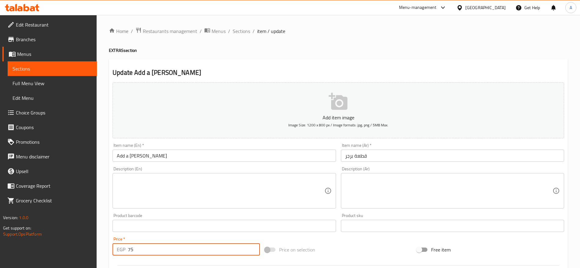
click at [143, 248] on input "75" at bounding box center [194, 250] width 132 height 12
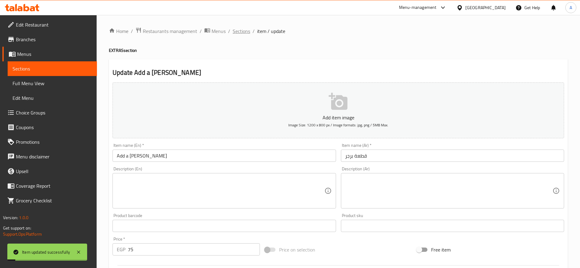
click at [246, 34] on span "Sections" at bounding box center [241, 31] width 17 height 7
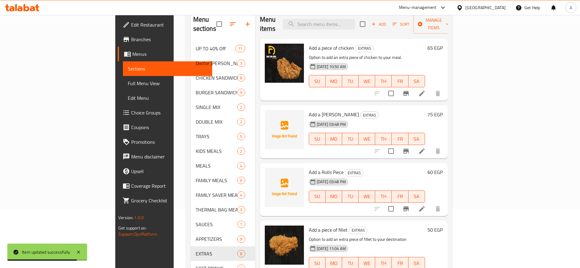
scroll to position [86, 0]
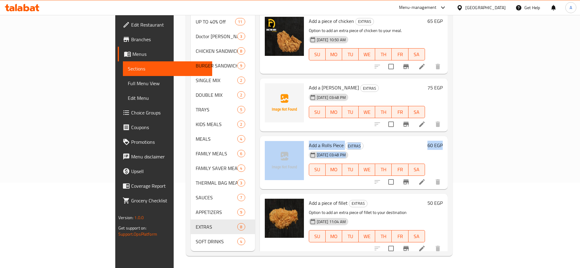
drag, startPoint x: 564, startPoint y: 139, endPoint x: 559, endPoint y: 108, distance: 31.0
click at [452, 108] on div "Menu sections UP TO 40% Off 11 Doctor Rolls 3 CHICKEN SANDWICHES 8 BURGER SANDW…" at bounding box center [319, 117] width 267 height 279
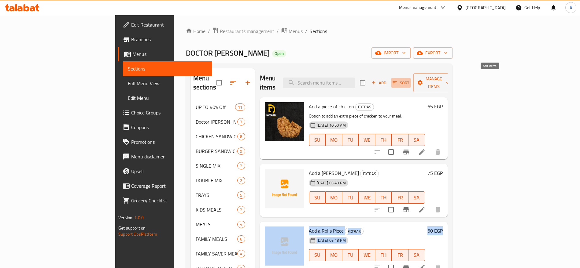
click at [409, 79] on span "Sort" at bounding box center [401, 82] width 17 height 7
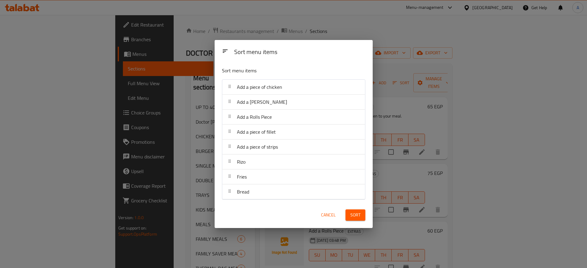
drag, startPoint x: 394, startPoint y: 129, endPoint x: 301, endPoint y: 142, distance: 94.1
click at [301, 142] on div "Sort menu items Sort menu items Add a piece of chicken Add a Burger Patty Add a…" at bounding box center [293, 134] width 587 height 268
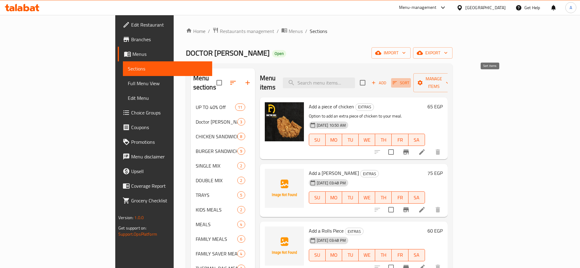
click at [397, 82] on icon "button" at bounding box center [395, 83] width 4 height 3
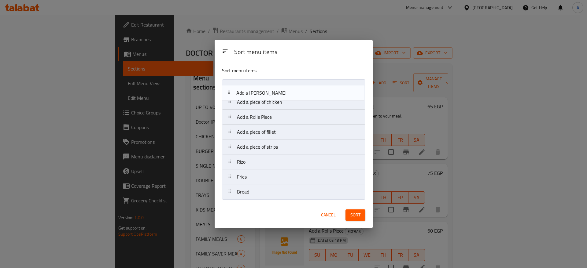
drag, startPoint x: 230, startPoint y: 105, endPoint x: 229, endPoint y: 90, distance: 15.0
click at [229, 90] on nav "Add a piece of chicken Add a Burger Patty Add a Rolls Piece Add a piece of fill…" at bounding box center [293, 139] width 143 height 120
drag, startPoint x: 229, startPoint y: 121, endPoint x: 228, endPoint y: 89, distance: 32.1
click at [228, 89] on nav "Add a Burger Patty Add a piece of chicken Add a Rolls Piece Add a piece of fill…" at bounding box center [293, 139] width 143 height 120
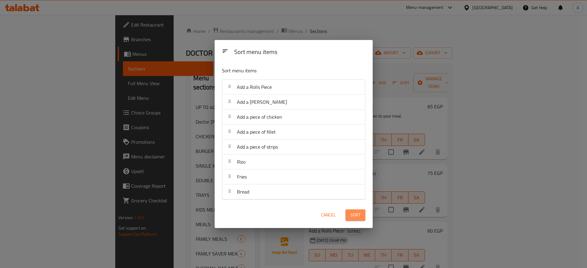
click at [356, 215] on span "Sort" at bounding box center [355, 216] width 10 height 8
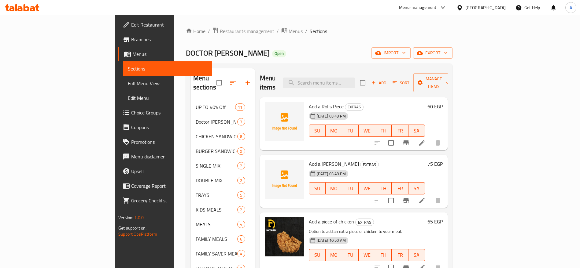
click at [37, 9] on icon at bounding box center [37, 7] width 4 height 7
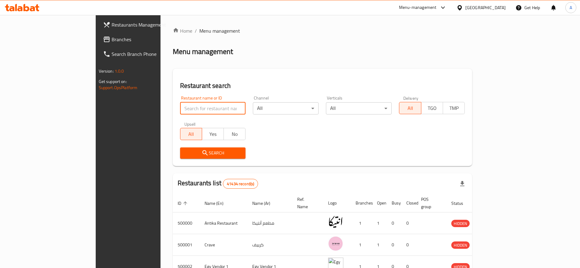
click at [192, 111] on input "search" at bounding box center [213, 108] width 66 height 12
type input "pizzaresso"
click button "Search" at bounding box center [213, 153] width 66 height 11
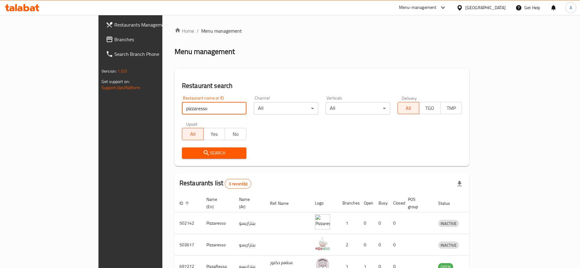
scroll to position [36, 0]
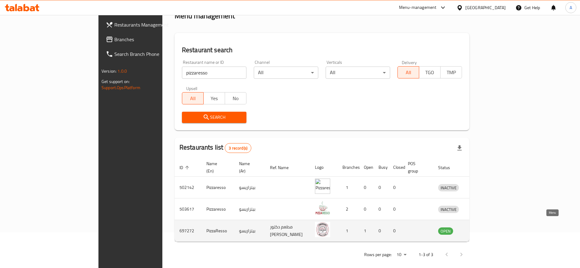
click at [478, 229] on icon "enhanced table" at bounding box center [474, 231] width 7 height 5
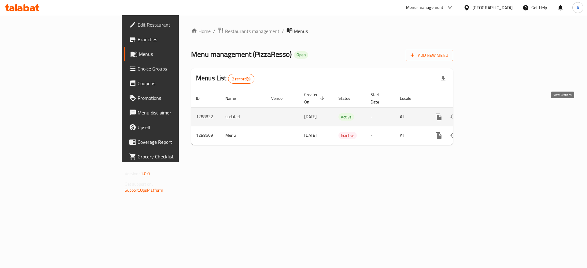
click at [485, 114] on icon "enhanced table" at bounding box center [483, 117] width 6 height 6
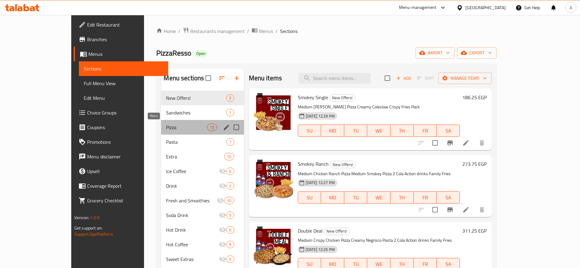
click at [166, 129] on span "Pizza" at bounding box center [186, 127] width 41 height 7
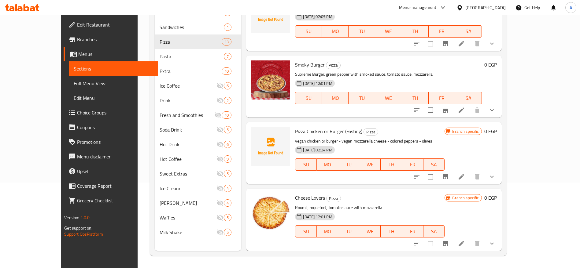
scroll to position [85, 0]
click at [519, 235] on div "Home / Restaurants management / Menus / Sections PizzaResso Open import export …" at bounding box center [328, 99] width 381 height 339
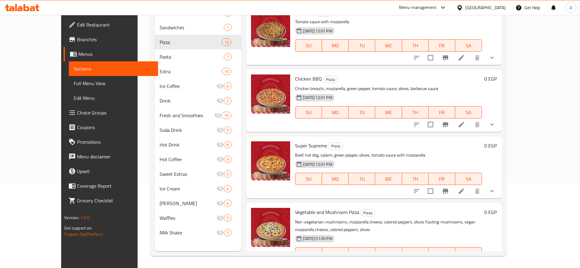
scroll to position [0, 0]
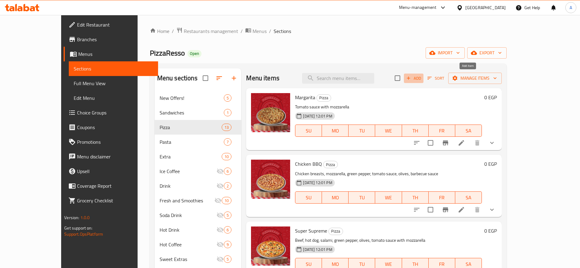
click at [411, 78] on icon "button" at bounding box center [409, 79] width 6 height 6
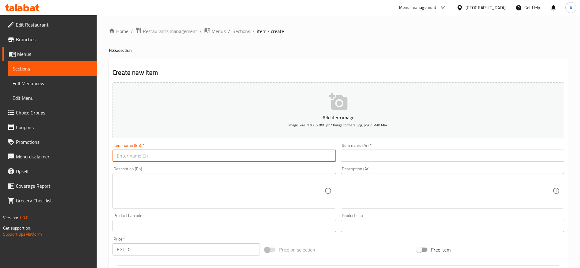
click at [260, 158] on input "text" at bounding box center [224, 156] width 223 height 12
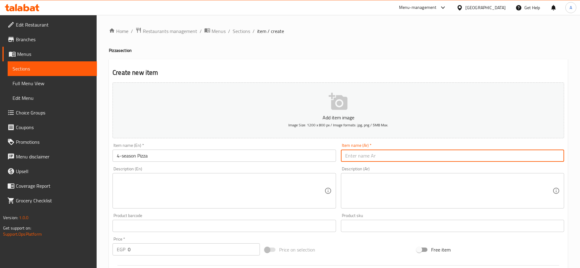
click at [124, 154] on input "4-season Pizza" at bounding box center [224, 156] width 223 height 12
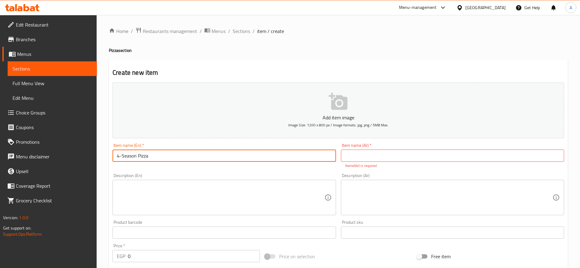
type input "4-Season Pizza"
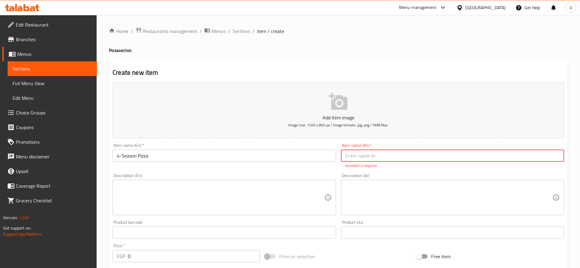
click at [361, 156] on input "text" at bounding box center [452, 156] width 223 height 12
paste input "بيتزا فور سيزون"
type input "بيتزا فور سيزون"
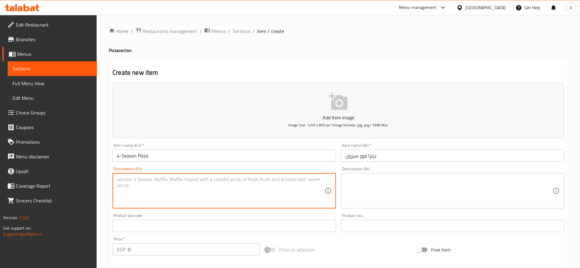
click at [272, 194] on textarea at bounding box center [220, 191] width 207 height 29
click at [378, 186] on textarea at bounding box center [448, 191] width 207 height 29
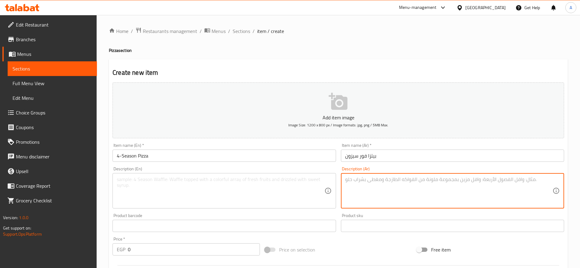
paste textarea "أربع نكهات في بيتزا واحدة تجمع بين أفضل المكونات من كل موسم — بيبروني، فطر، زيت…"
type textarea "أربع نكهات في بيتزا واحدة تجمع بين أفضل المكونات من كل موسم — بيبروني، فطر، زيت…"
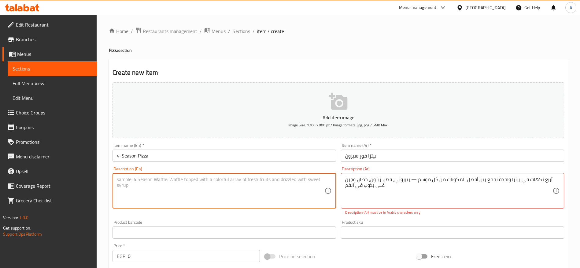
click at [286, 188] on textarea at bounding box center [220, 191] width 207 height 29
paste textarea "Four delicious flavors in one pizza — pepperoni, mushrooms, olives, fresh veggi…"
click at [190, 180] on textarea "Four delicious flavors in one pizza — pepperoni, mushrooms, olives, fresh veggi…" at bounding box center [220, 191] width 207 height 29
type textarea "Four delicious flavors in one pizza - pepperoni, mushrooms, olives, fresh veggi…"
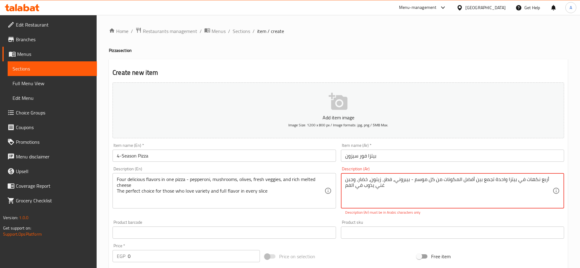
click at [378, 193] on textarea "أربع نكهات في بيتزا واحدة تجمع بين أفضل المكونات من كل موسم - بيبروني، فطر، زيت…" at bounding box center [448, 191] width 207 height 29
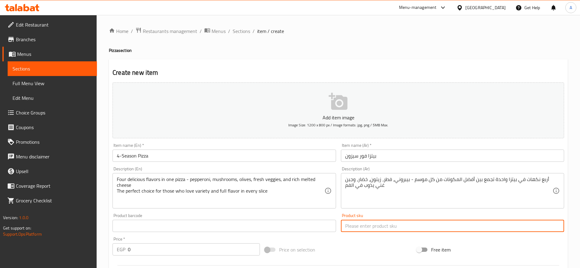
click at [371, 227] on input "text" at bounding box center [452, 226] width 223 height 12
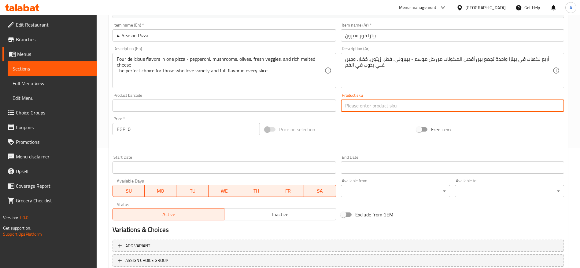
scroll to position [113, 0]
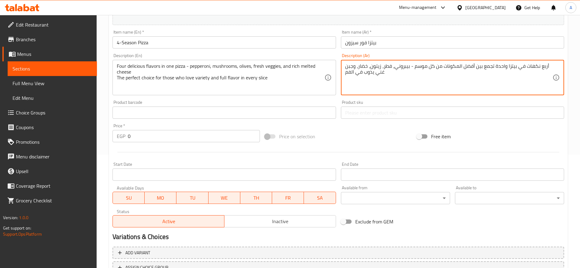
paste textarea "اختيار مثالي لعشاق التنوع والطعم المميز"
type textarea "أربع نكهات في بيتزا واحدة تجمع بين أفضل المكونات من كل موسم - بيبروني، فطر، زيت…"
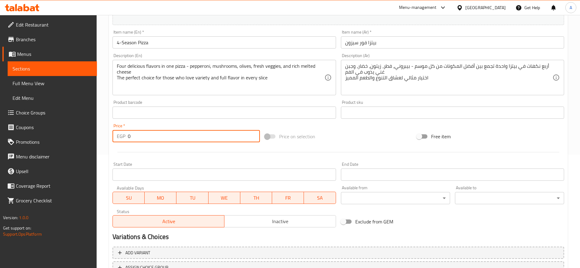
click at [180, 142] on input "0" at bounding box center [194, 136] width 132 height 12
type input "220"
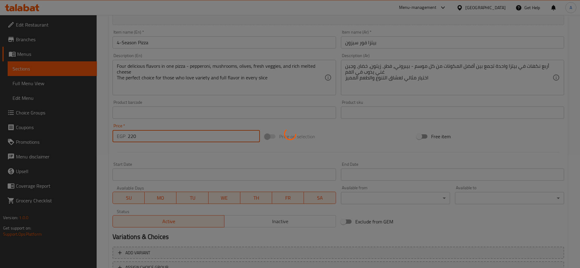
type input "0"
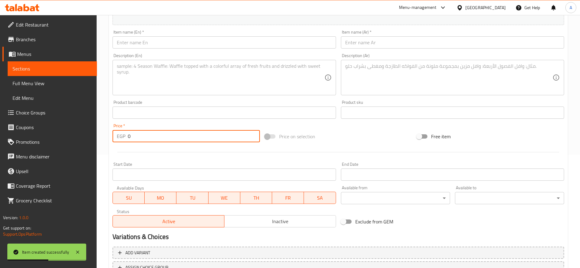
click at [50, 114] on span "Choice Groups" at bounding box center [54, 112] width 76 height 7
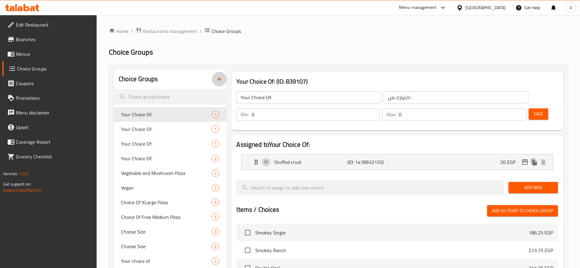
click at [219, 78] on icon "button" at bounding box center [219, 79] width 7 height 7
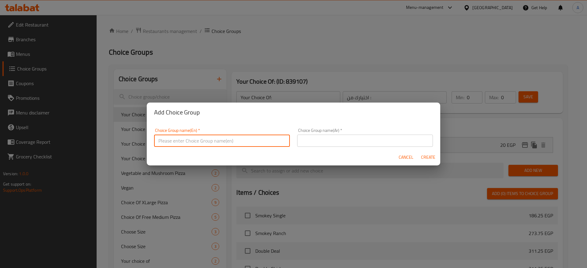
click at [238, 137] on input "text" at bounding box center [222, 141] width 136 height 12
type input "c"
type input "Choose Your Flavour"
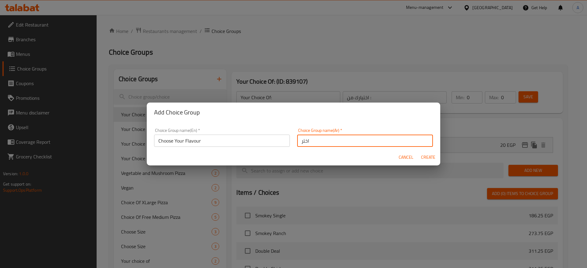
type input "اختر"
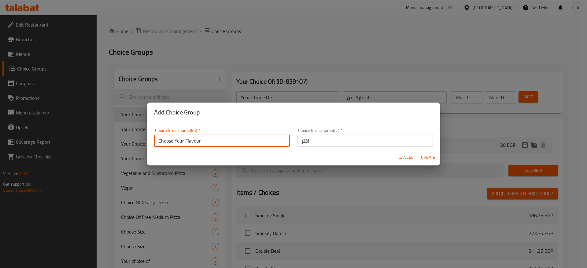
click at [197, 142] on input "Choose Your Flavour" at bounding box center [222, 141] width 136 height 12
type input "Choose Your Toppings"
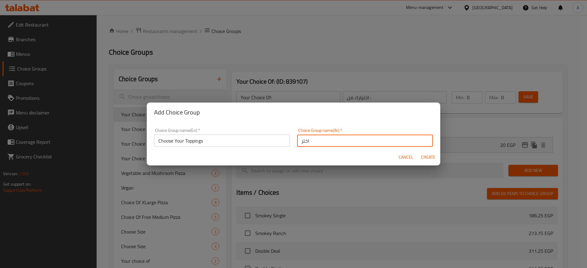
click at [312, 142] on input "اختر" at bounding box center [365, 141] width 136 height 12
click at [359, 146] on input "اختر" at bounding box center [365, 141] width 136 height 12
click at [359, 146] on div "Choice Group name(Ar)   * اختر Choice Group name(Ar) *" at bounding box center [364, 138] width 143 height 26
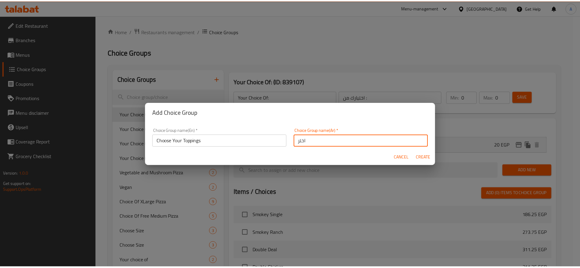
scroll to position [2, 0]
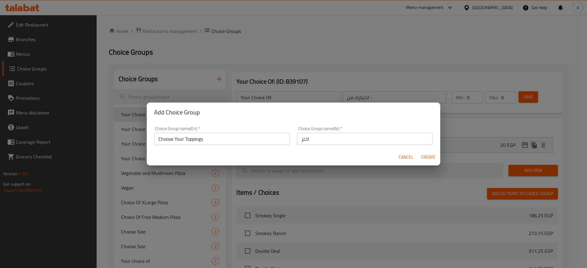
click at [359, 146] on div "Choice Group name(Ar)   * اختر Choice Group name(Ar) *" at bounding box center [364, 136] width 143 height 26
click at [334, 142] on input "اختر" at bounding box center [365, 139] width 136 height 12
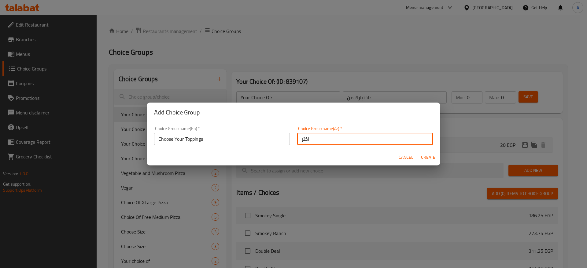
click at [334, 142] on input "اختر" at bounding box center [365, 139] width 136 height 12
paste input "[DEMOGRAPHIC_DATA] الخاصة بك"
type input "اختر الإضافات الخاصة بك"
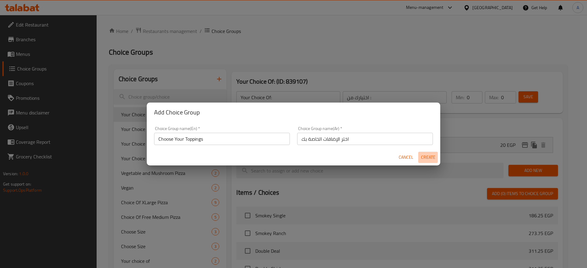
click at [425, 157] on span "Create" at bounding box center [428, 158] width 15 height 8
type input "Choose Your Toppings"
type input "اختر الإضافات الخاصة بك"
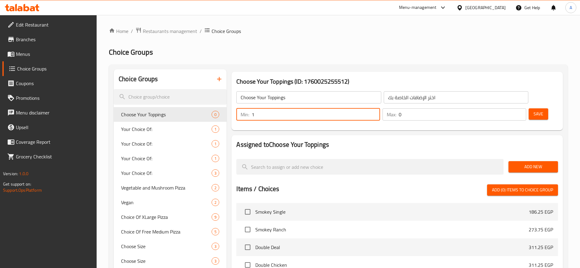
click at [380, 109] on input "1" at bounding box center [316, 115] width 128 height 12
click at [380, 109] on input "2" at bounding box center [316, 115] width 128 height 12
click at [380, 109] on input "3" at bounding box center [316, 115] width 128 height 12
type input "4"
click at [380, 109] on input "4" at bounding box center [316, 115] width 128 height 12
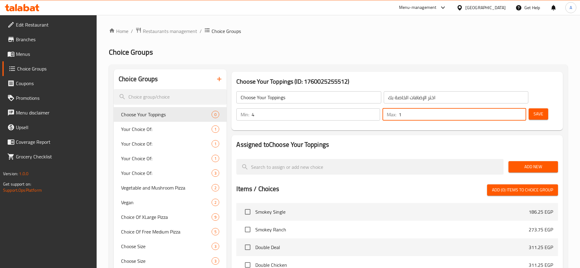
click at [510, 109] on input "1" at bounding box center [462, 115] width 127 height 12
click at [510, 109] on input "3" at bounding box center [462, 115] width 127 height 12
click at [510, 109] on input "4" at bounding box center [462, 115] width 127 height 12
click at [510, 109] on input "5" at bounding box center [462, 115] width 127 height 12
type input "4"
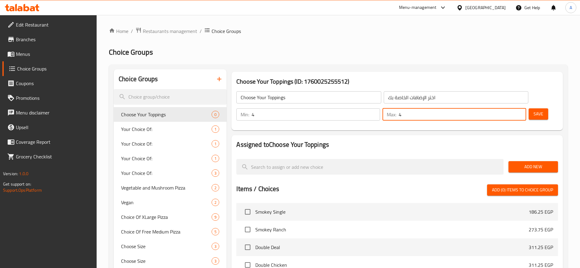
click at [510, 109] on input "4" at bounding box center [462, 115] width 127 height 12
click at [533, 110] on span "Save" at bounding box center [538, 114] width 10 height 8
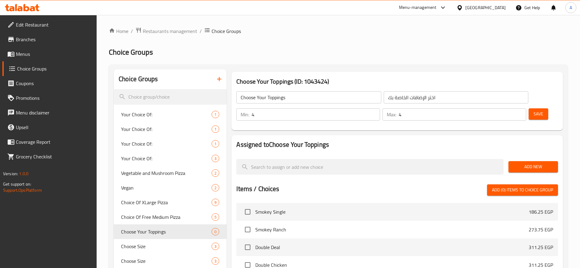
click at [274, 140] on h2 "Assigned to Choose Your Toppings" at bounding box center [397, 144] width 322 height 9
click at [275, 140] on h2 "Assigned to Choose Your Toppings" at bounding box center [397, 144] width 322 height 9
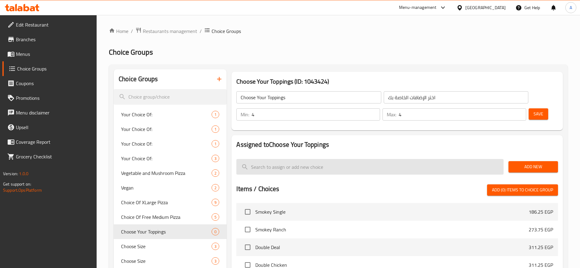
drag, startPoint x: 283, startPoint y: 147, endPoint x: 291, endPoint y: 147, distance: 7.9
click at [291, 159] on input "search" at bounding box center [369, 167] width 267 height 16
